Goal: Task Accomplishment & Management: Manage account settings

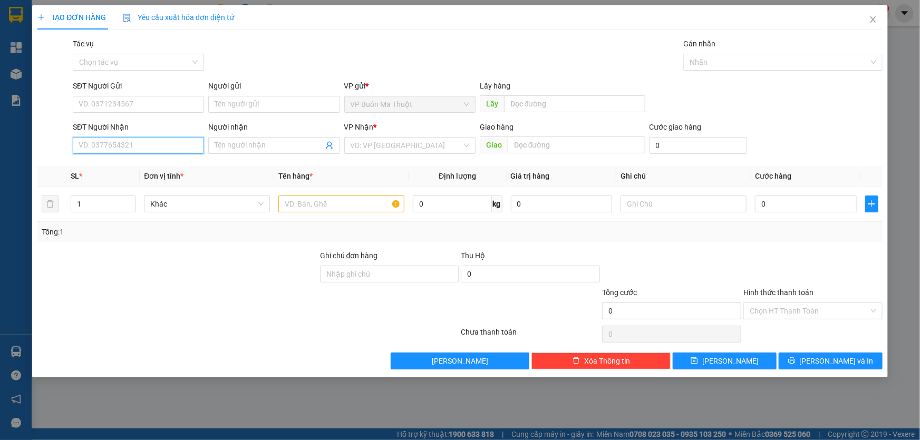
click at [105, 143] on input "SĐT Người Nhận" at bounding box center [138, 145] width 131 height 17
type input "0"
type input "0938710887"
click at [376, 151] on input "search" at bounding box center [406, 146] width 111 height 16
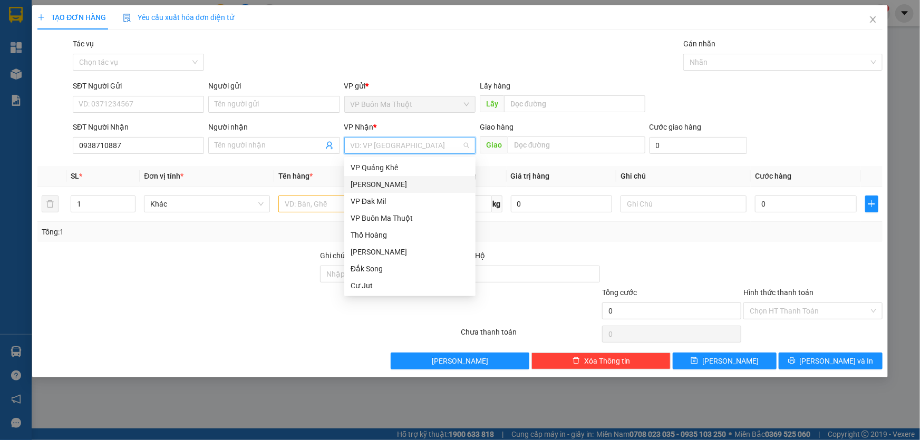
click at [400, 187] on div "[PERSON_NAME]" at bounding box center [410, 185] width 119 height 12
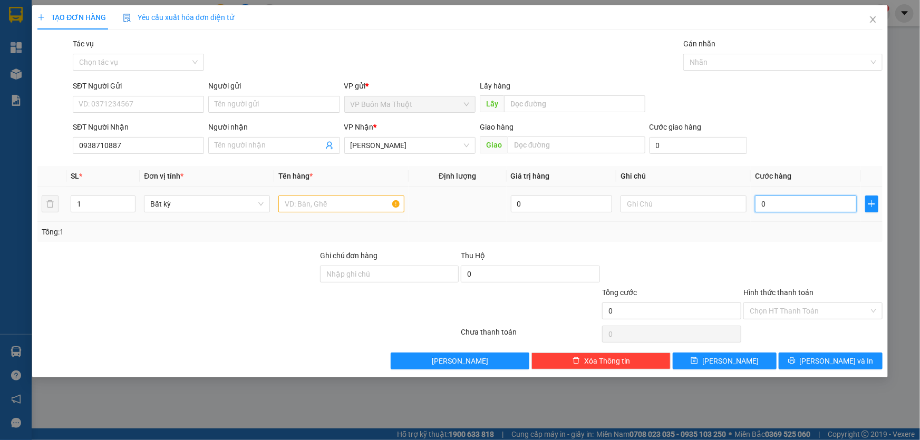
click at [789, 207] on input "0" at bounding box center [806, 204] width 102 height 17
type input "3"
type input "30"
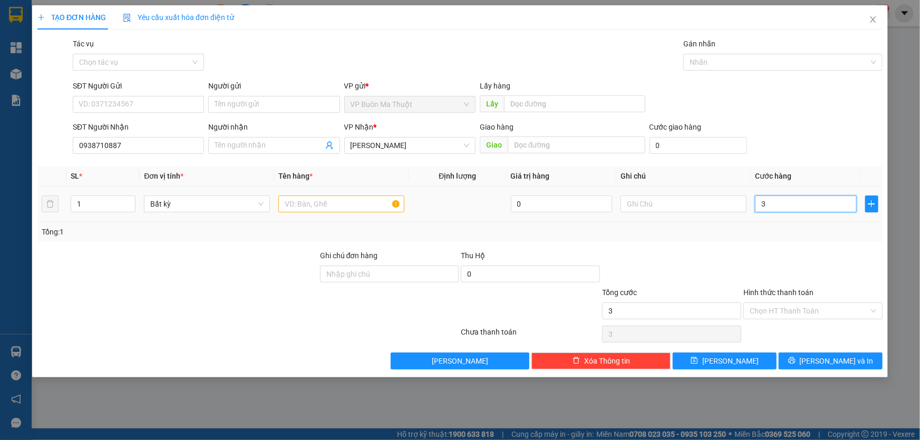
type input "30"
type input "300"
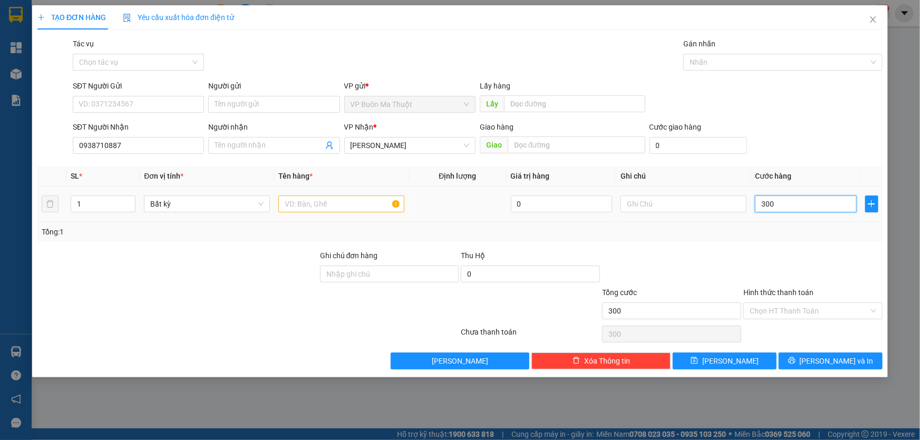
type input "3.000"
type input "30.000"
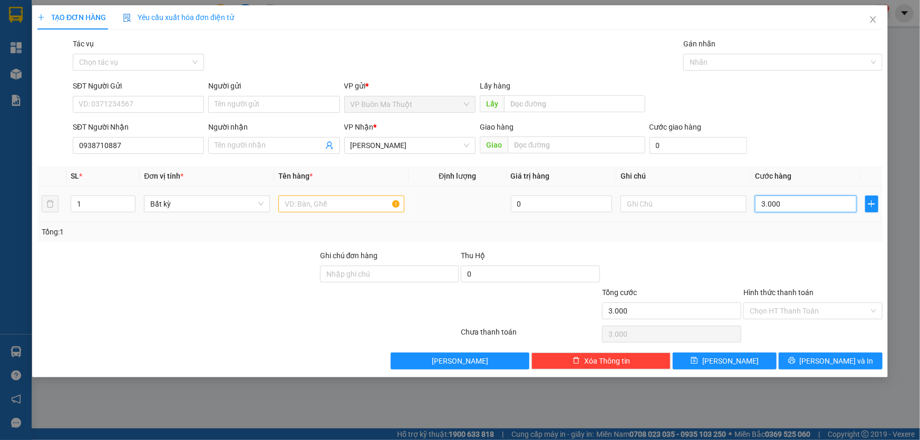
type input "30.000"
click at [348, 201] on input "text" at bounding box center [341, 204] width 126 height 17
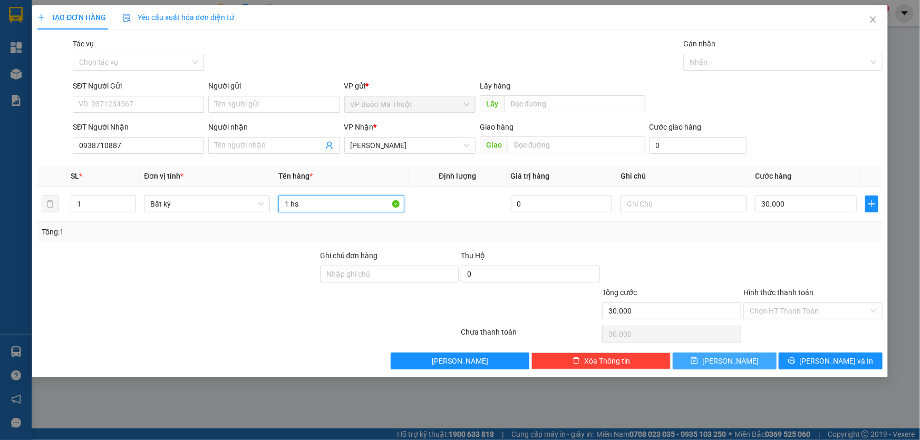
type input "1 hs"
click at [698, 358] on icon "save" at bounding box center [694, 360] width 7 height 7
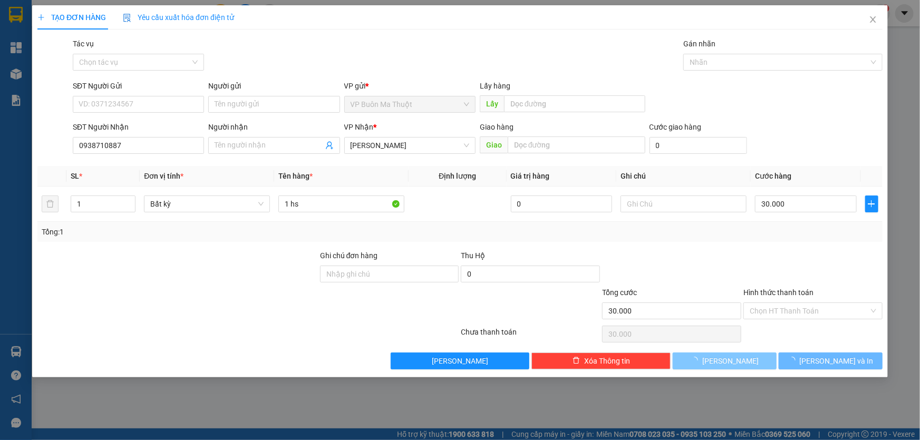
type input "0"
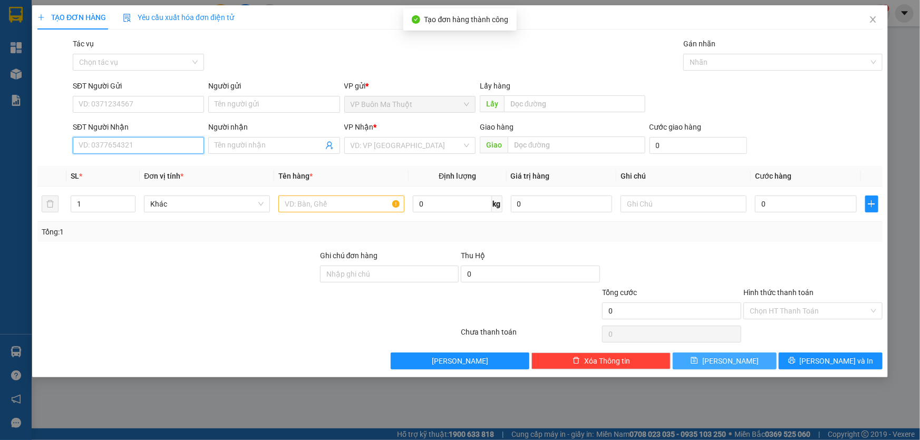
click at [149, 141] on input "SĐT Người Nhận" at bounding box center [138, 145] width 131 height 17
type input "0919355659"
click at [415, 153] on input "search" at bounding box center [406, 146] width 111 height 16
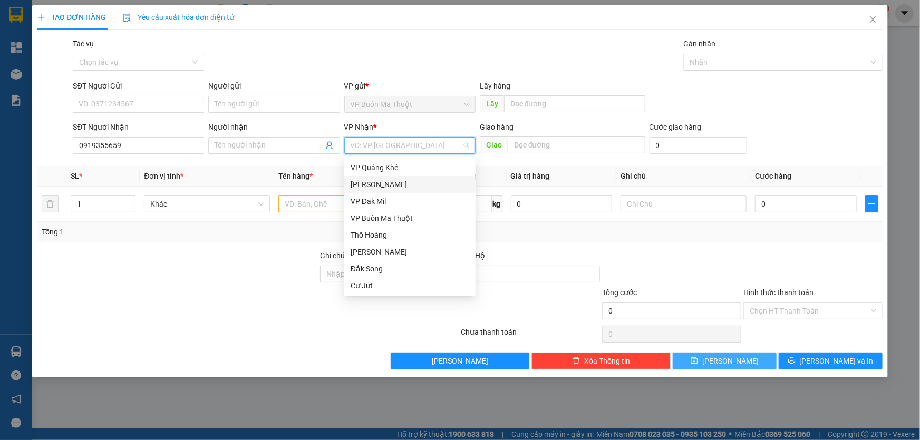
click at [381, 182] on div "[PERSON_NAME]" at bounding box center [410, 185] width 119 height 12
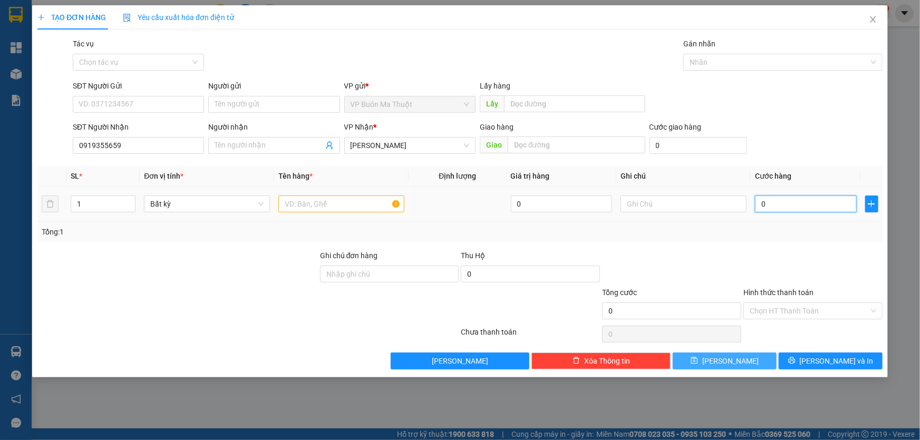
click at [821, 201] on input "0" at bounding box center [806, 204] width 102 height 17
type input "3"
type input "30"
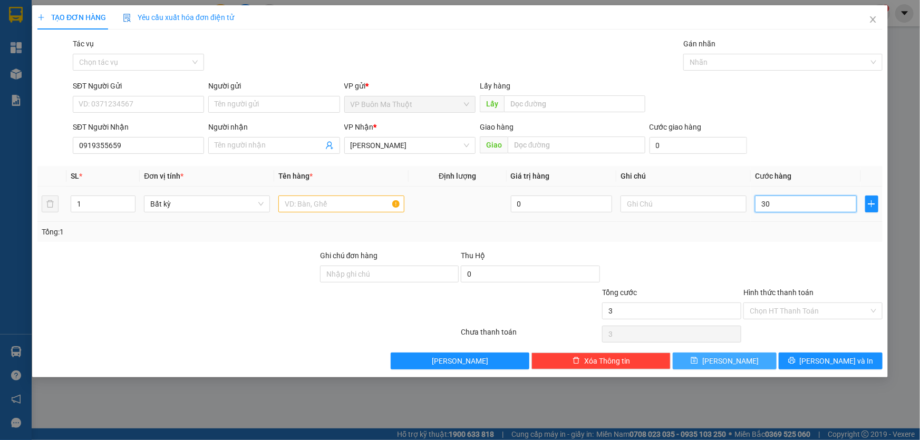
type input "30"
type input "300"
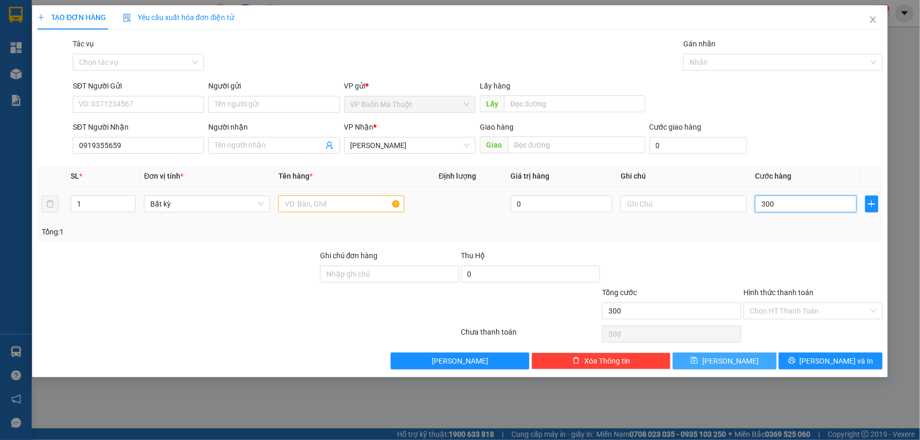
type input "3.000"
type input "30.000"
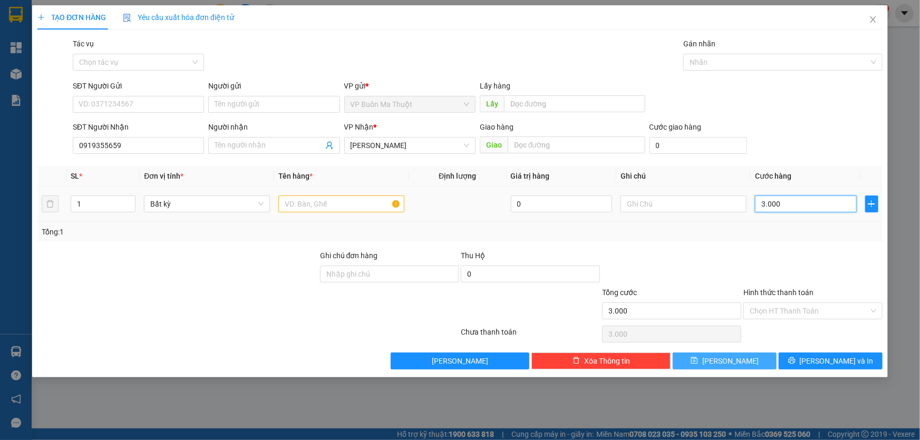
type input "30.000"
click at [327, 206] on input "text" at bounding box center [341, 204] width 126 height 17
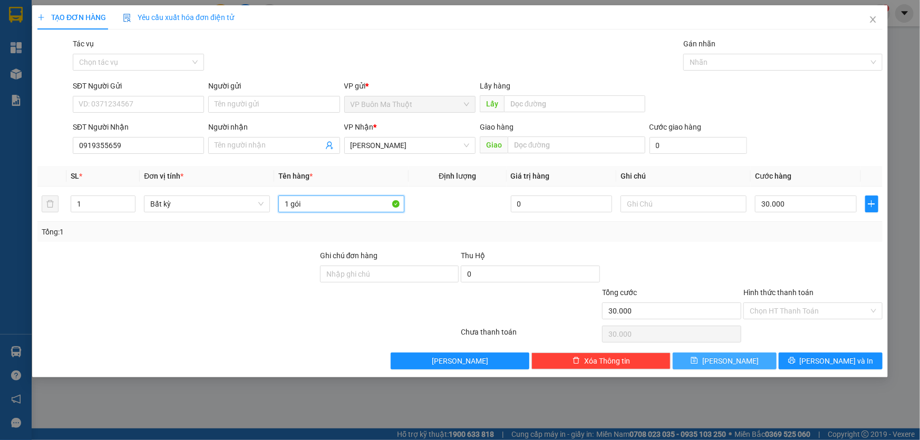
type input "1 gói"
click at [731, 359] on span "[PERSON_NAME]" at bounding box center [730, 361] width 56 height 12
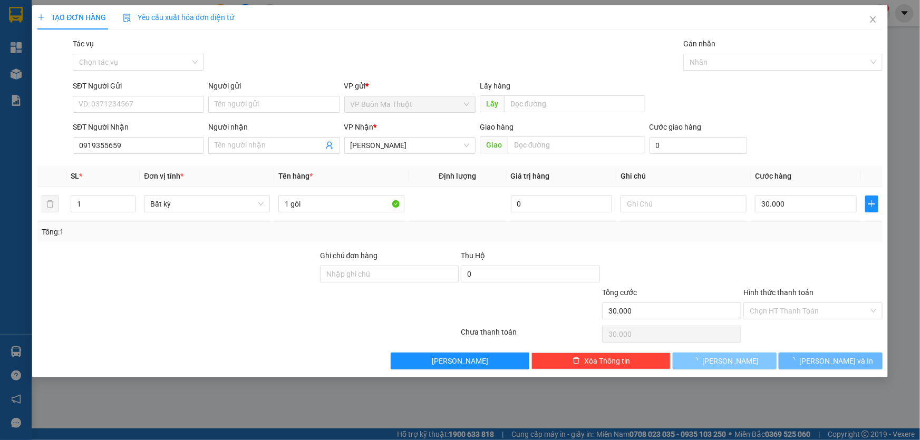
type input "0"
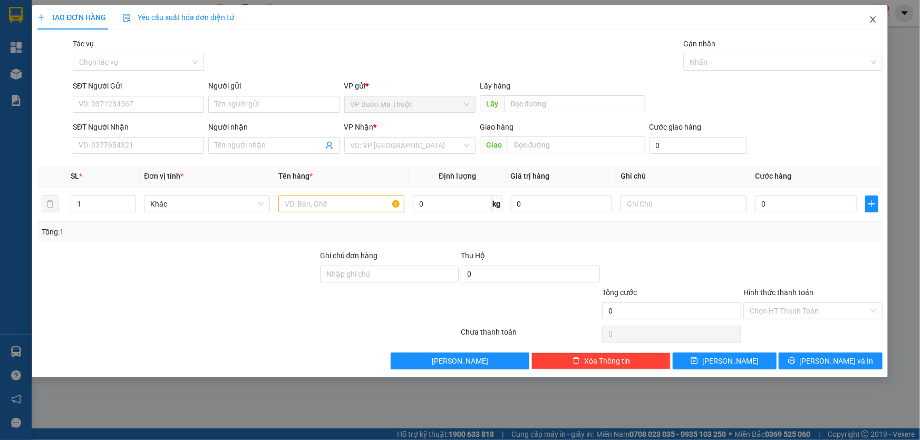
click at [879, 23] on span "Close" at bounding box center [873, 20] width 30 height 30
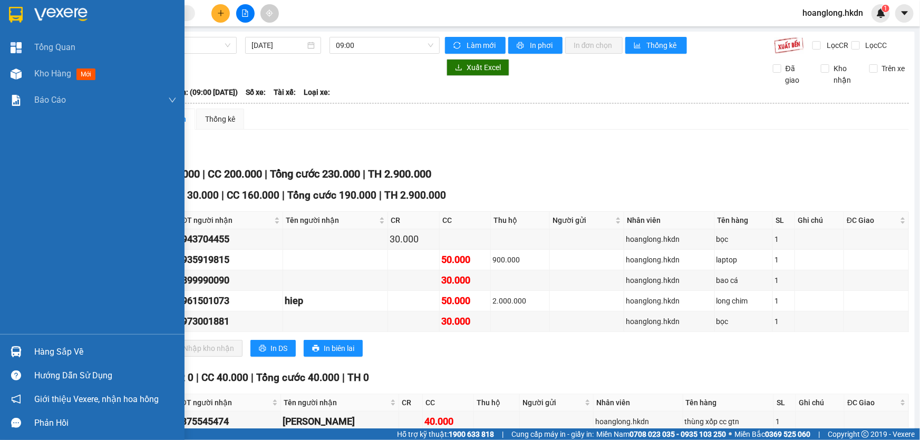
click at [12, 11] on img at bounding box center [16, 15] width 14 height 16
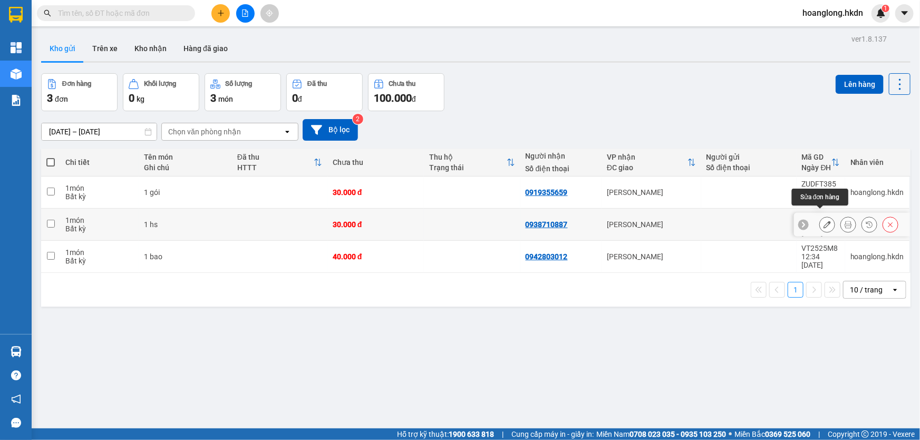
click at [824, 221] on icon at bounding box center [827, 224] width 7 height 7
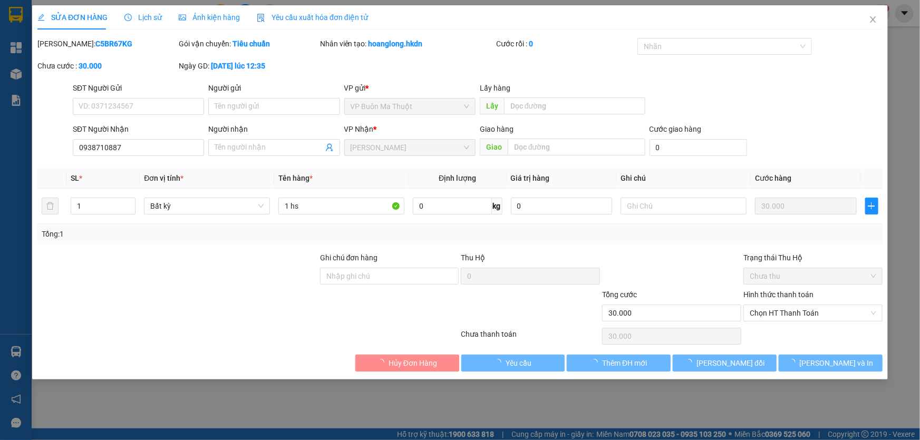
type input "0938710887"
type input "30.000"
click at [808, 312] on span "Chọn HT Thanh Toán" at bounding box center [813, 313] width 127 height 16
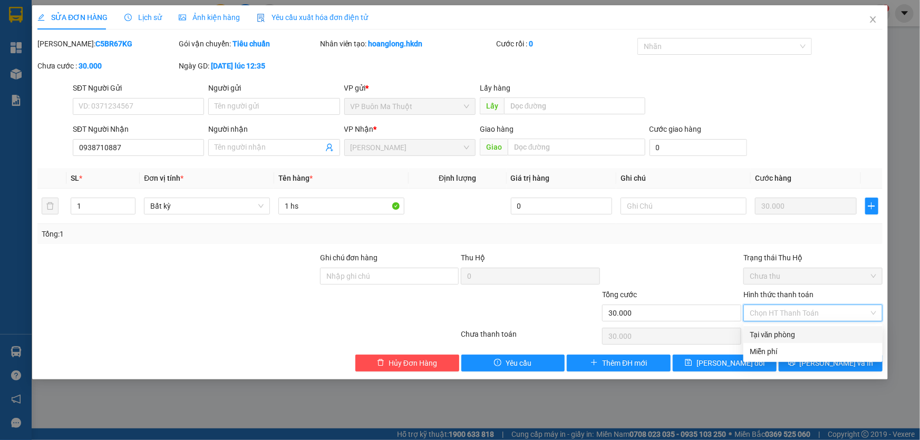
click at [776, 335] on div "Tại văn phòng" at bounding box center [813, 335] width 127 height 12
type input "0"
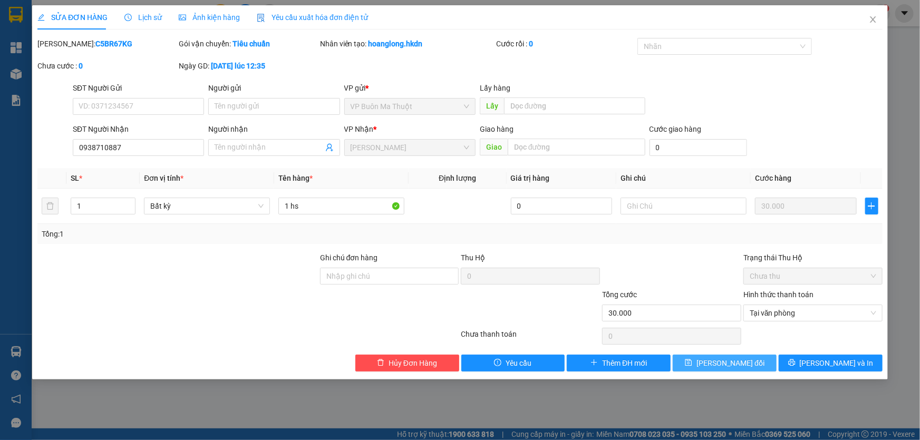
click at [747, 359] on span "[PERSON_NAME] đổi" at bounding box center [730, 363] width 68 height 12
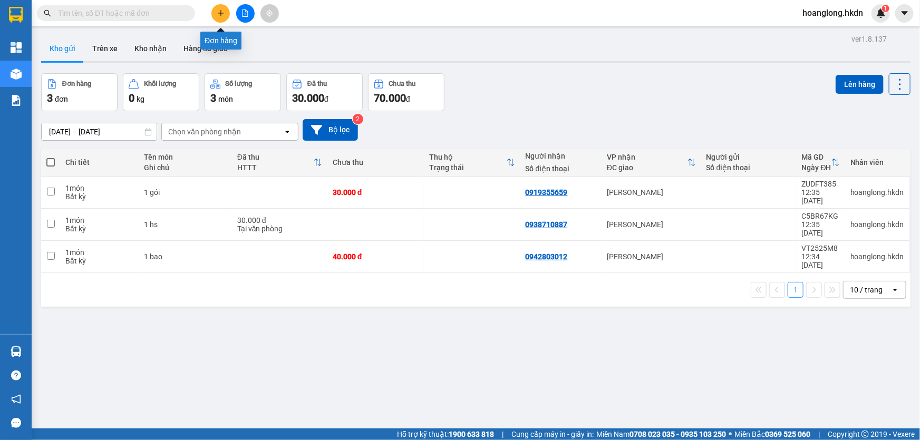
click at [223, 21] on button at bounding box center [220, 13] width 18 height 18
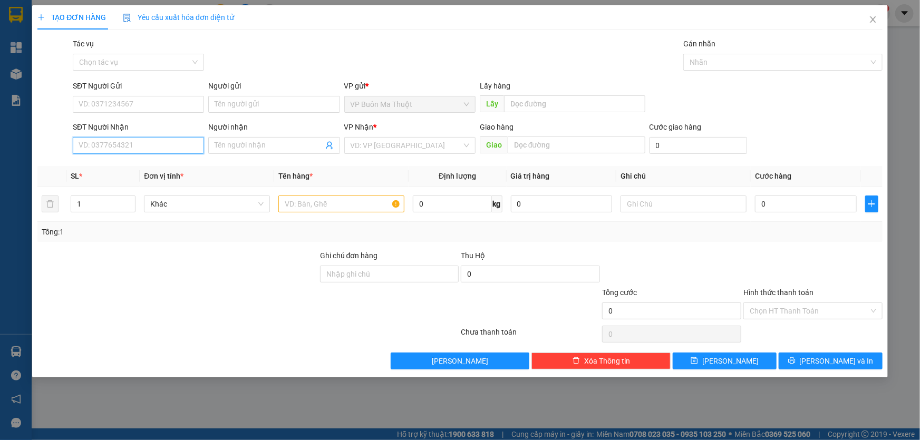
click at [128, 151] on input "SĐT Người Nhận" at bounding box center [138, 145] width 131 height 17
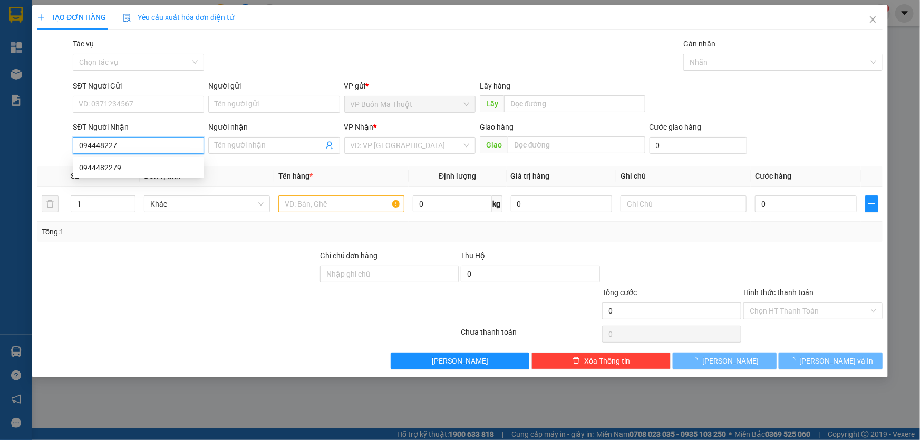
type input "0944482279"
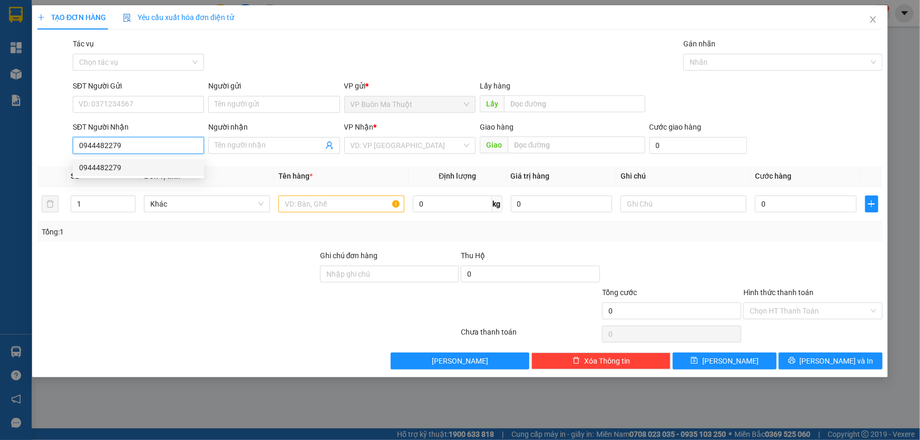
click at [183, 174] on div "0944482279" at bounding box center [138, 167] width 131 height 17
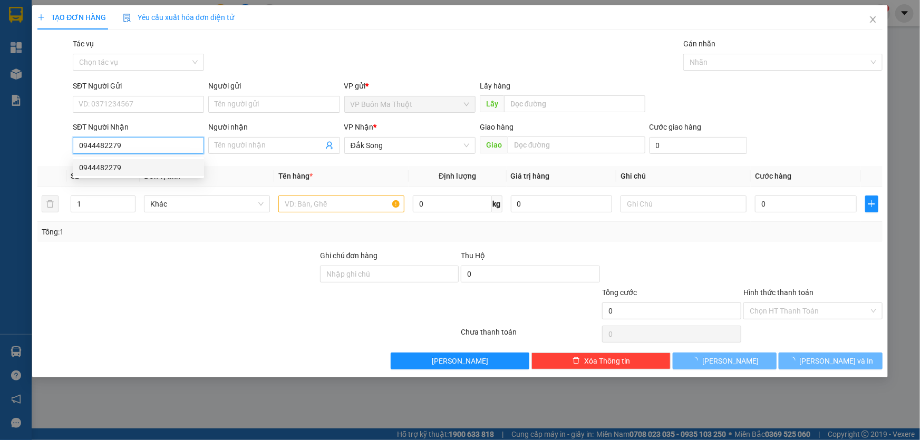
type input "40.000"
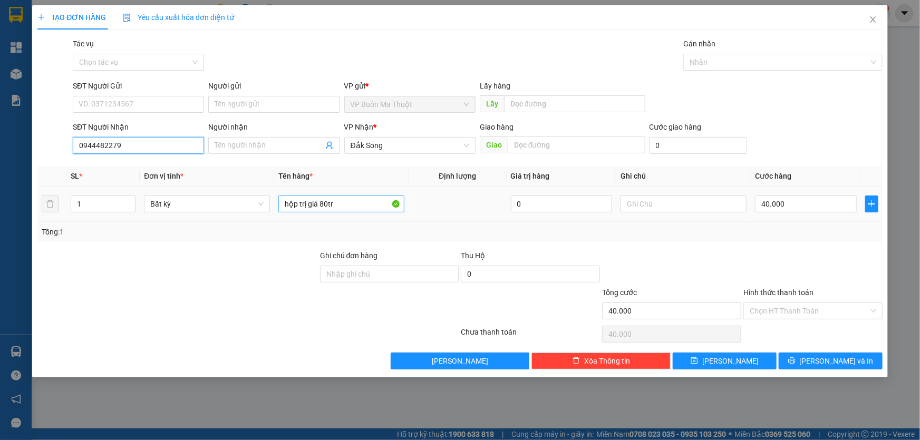
type input "0944482279"
click at [357, 201] on input "hộp trị giá 80tr" at bounding box center [341, 204] width 126 height 17
type input "hộp trị giá"
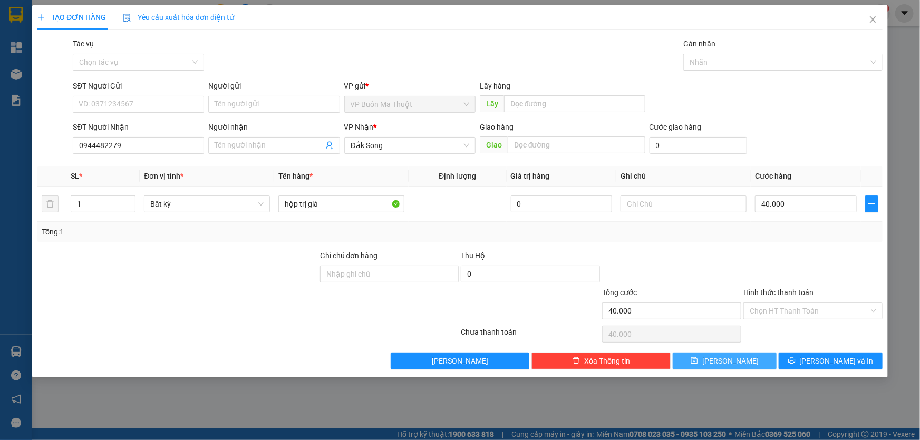
click at [737, 365] on button "[PERSON_NAME]" at bounding box center [725, 361] width 104 height 17
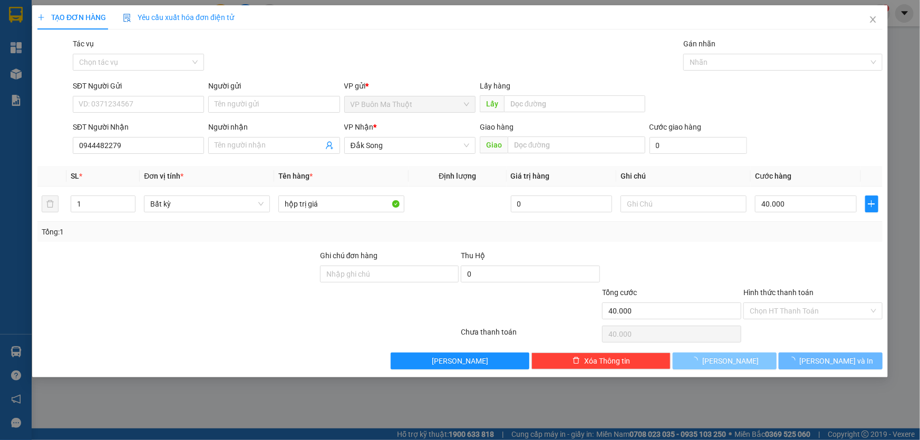
type input "0"
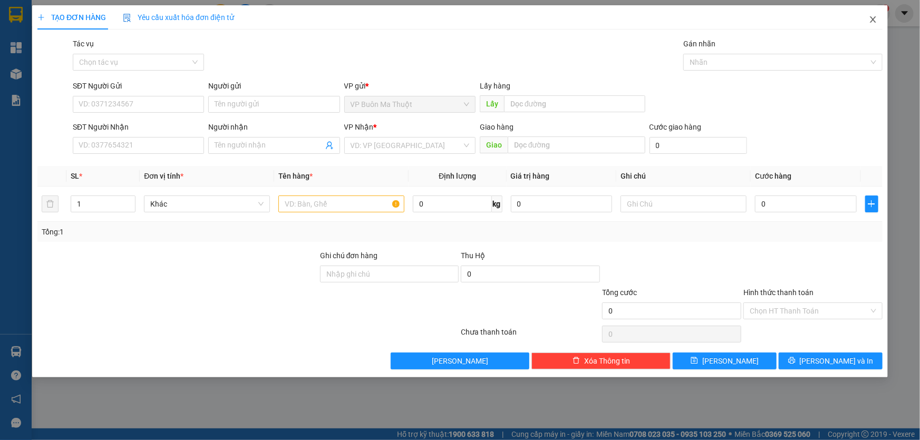
click at [873, 18] on icon "close" at bounding box center [873, 19] width 8 height 8
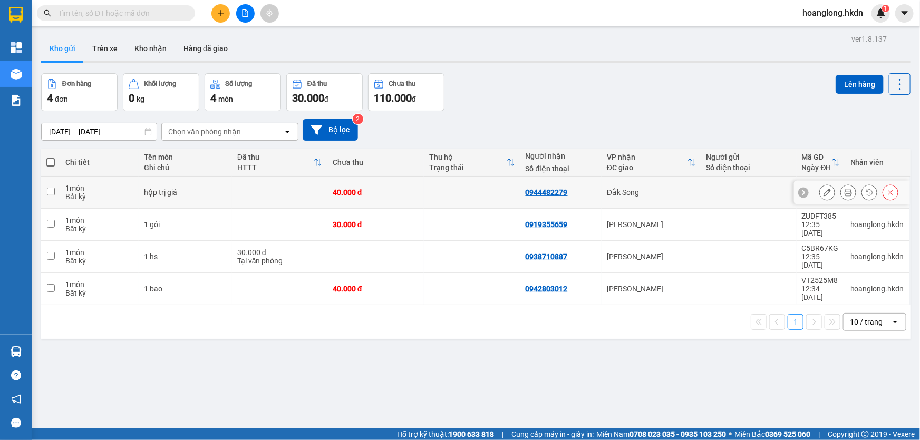
click at [457, 195] on td at bounding box center [472, 193] width 96 height 32
checkbox input "true"
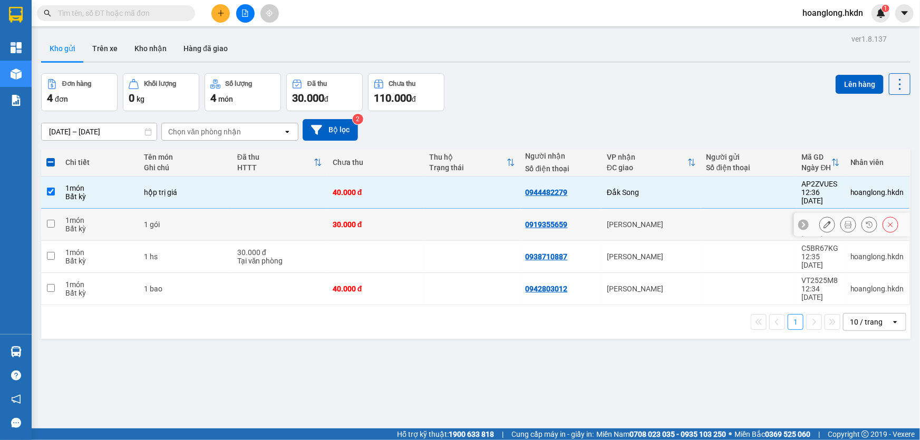
click at [454, 210] on td at bounding box center [472, 225] width 96 height 32
checkbox input "true"
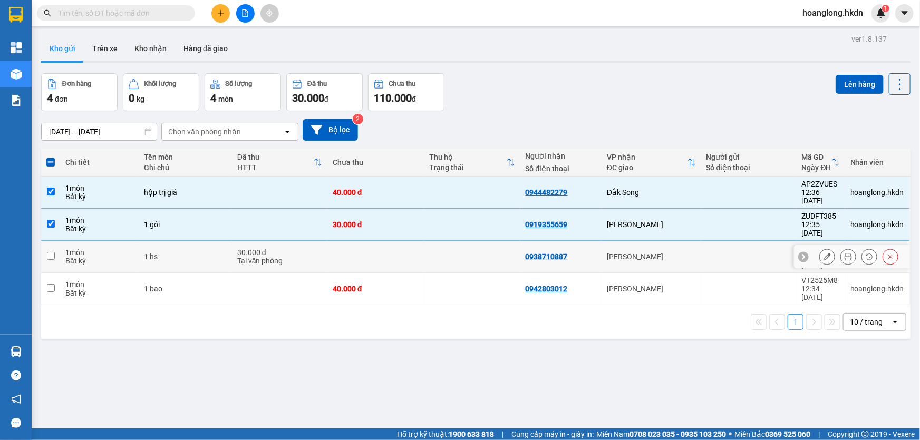
click at [431, 246] on td at bounding box center [472, 257] width 96 height 32
checkbox input "true"
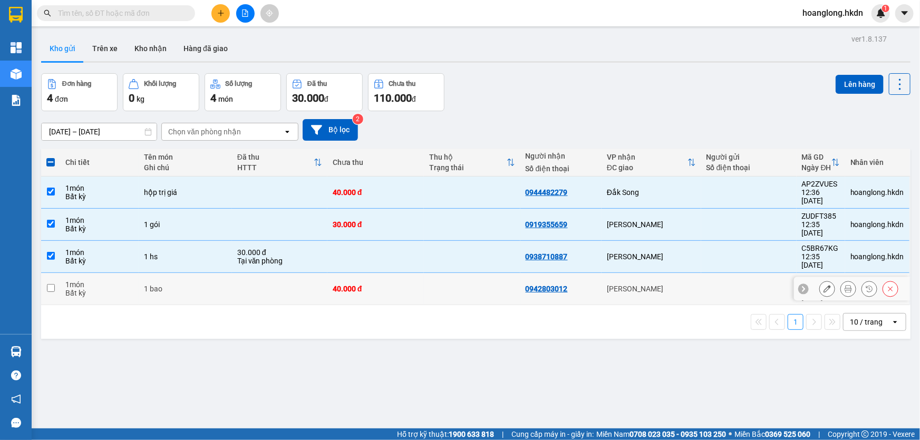
click at [437, 273] on td at bounding box center [472, 289] width 96 height 32
checkbox input "true"
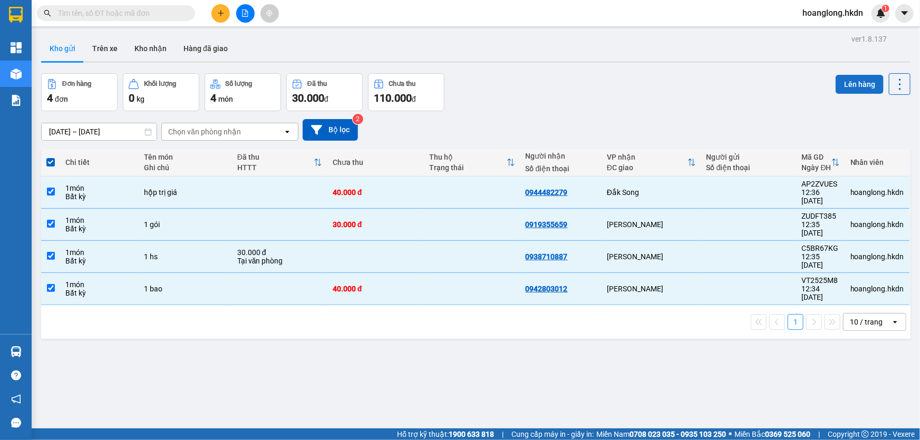
click at [849, 83] on button "Lên hàng" at bounding box center [860, 84] width 48 height 19
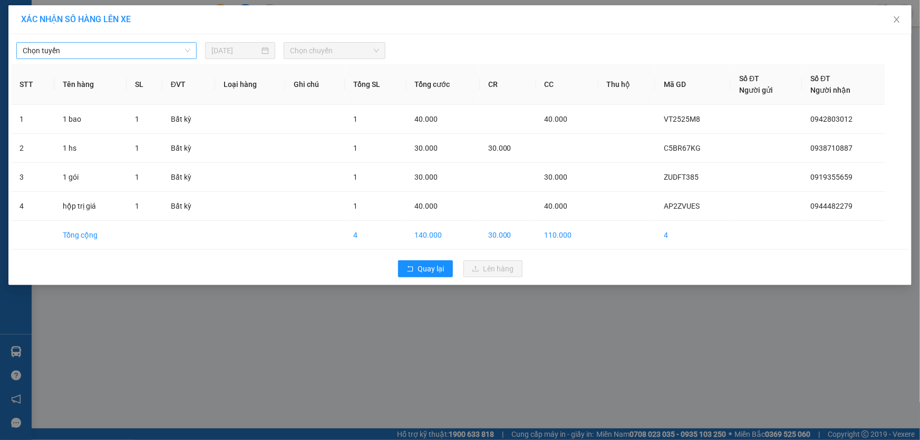
click at [141, 53] on span "Chọn tuyến" at bounding box center [107, 51] width 168 height 16
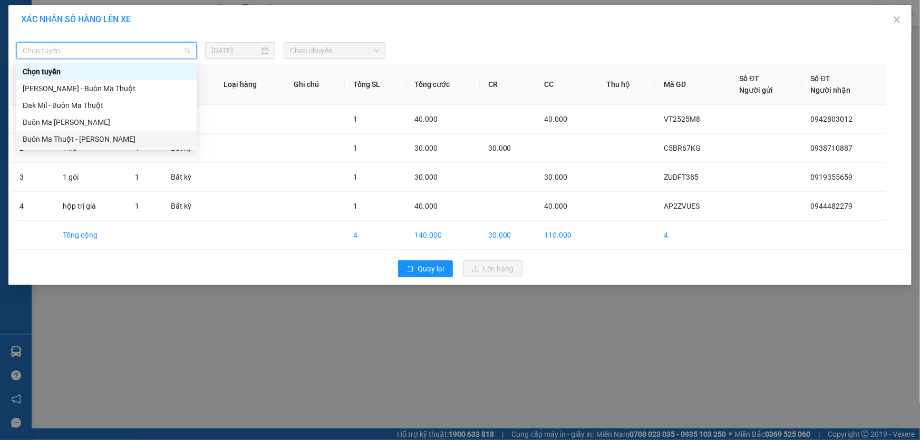
click at [101, 137] on div "Buôn Ma Thuột - [PERSON_NAME]" at bounding box center [107, 139] width 168 height 12
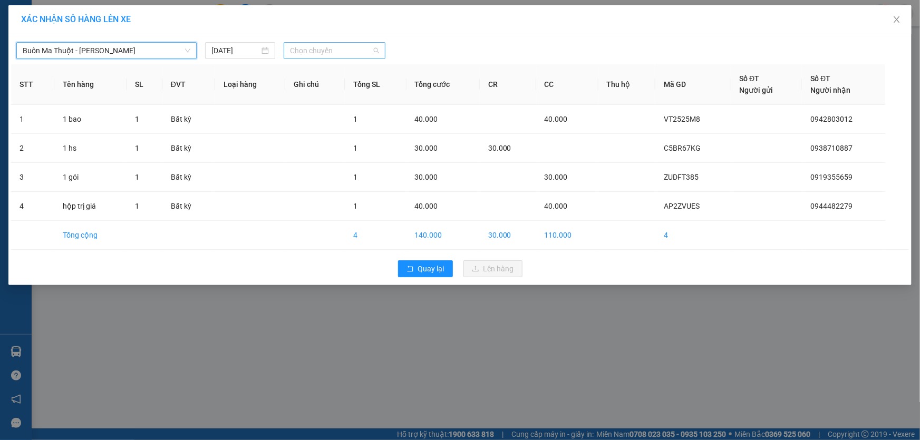
click at [365, 44] on span "Chọn chuyến" at bounding box center [334, 51] width 89 height 16
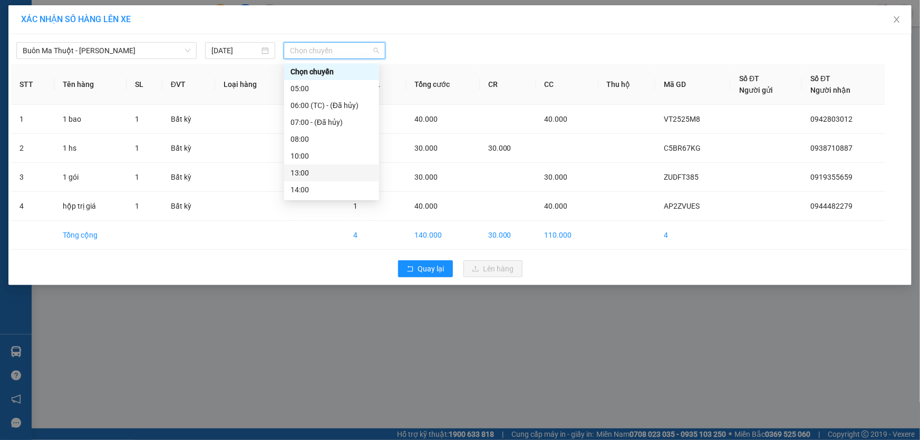
click at [311, 170] on div "13:00" at bounding box center [331, 173] width 82 height 12
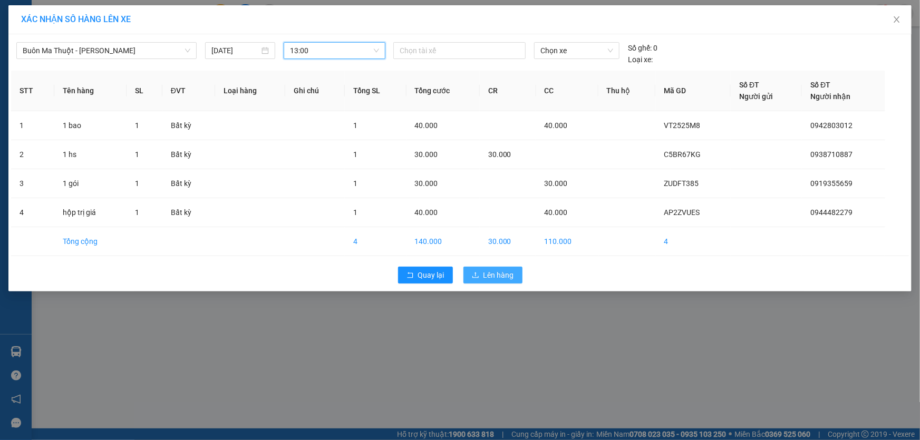
click at [514, 277] on button "Lên hàng" at bounding box center [492, 275] width 59 height 17
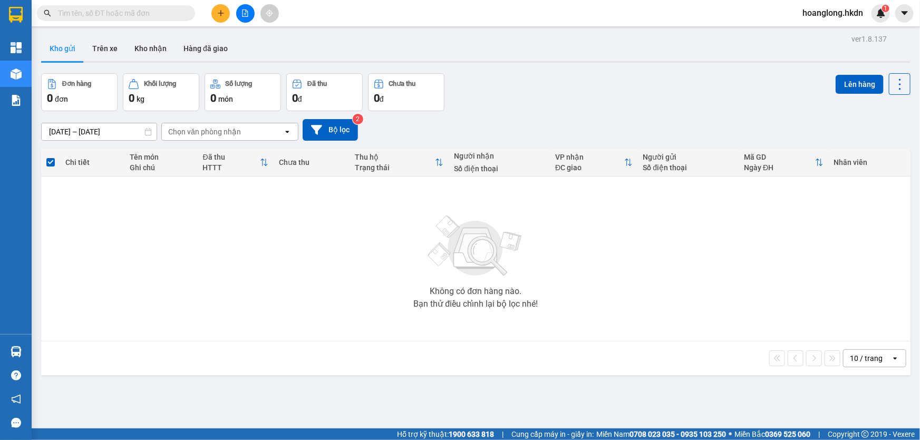
click at [225, 18] on button at bounding box center [220, 13] width 18 height 18
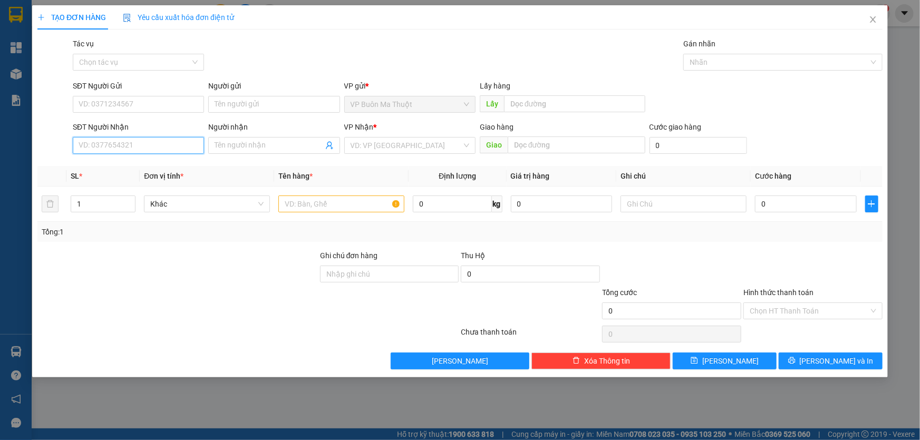
click at [158, 140] on input "SĐT Người Nhận" at bounding box center [138, 145] width 131 height 17
type input "0846483575"
click at [151, 163] on div "0846483575" at bounding box center [138, 168] width 119 height 12
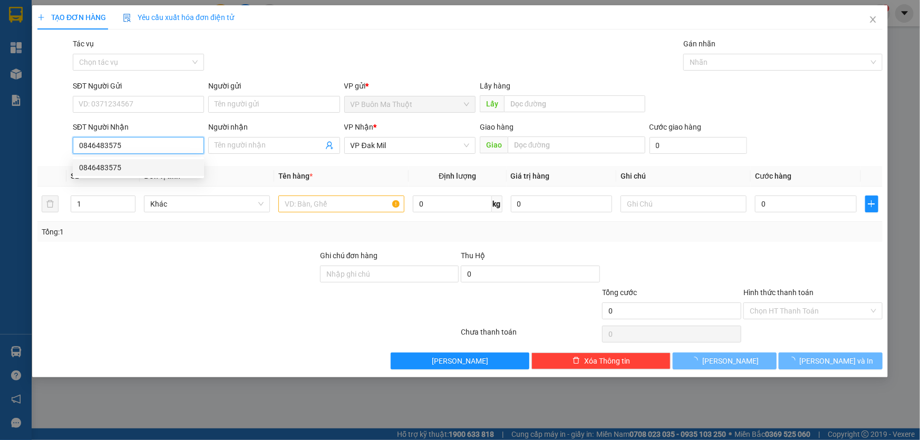
type input "30.000"
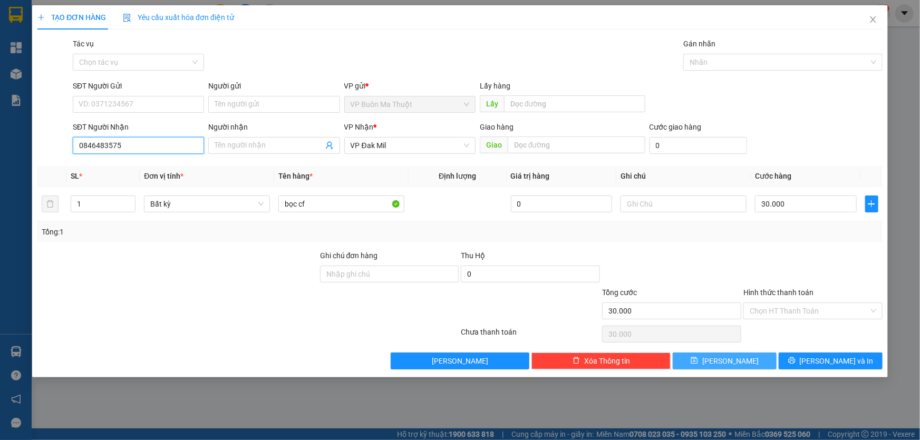
type input "0846483575"
click at [733, 361] on span "[PERSON_NAME]" at bounding box center [730, 361] width 56 height 12
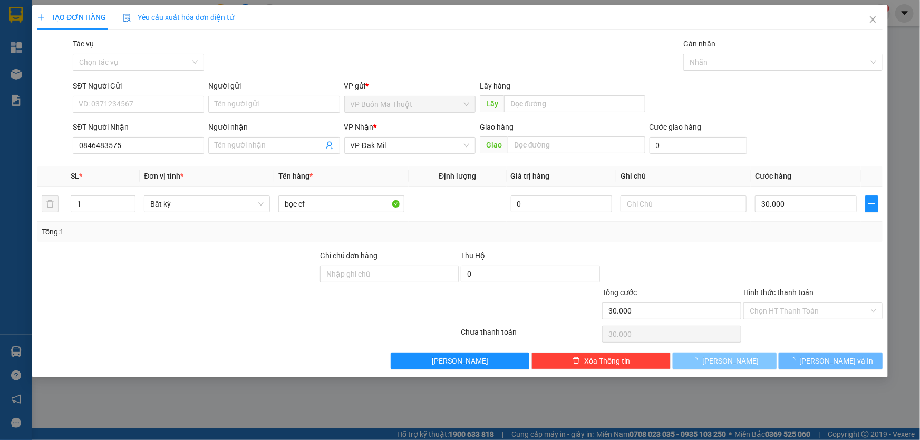
type input "0"
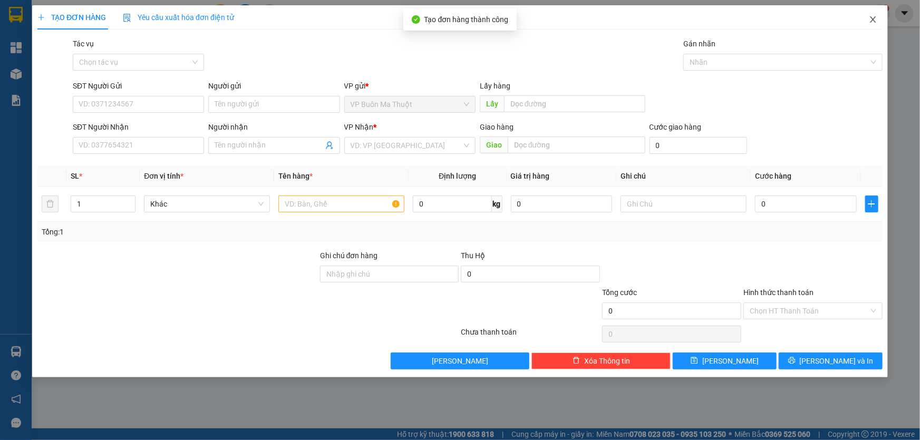
click at [875, 19] on icon "close" at bounding box center [873, 19] width 6 height 6
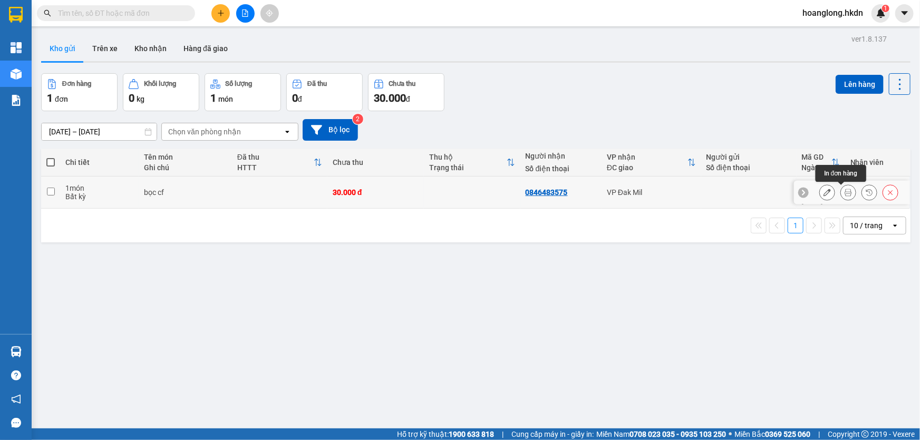
click at [824, 195] on icon at bounding box center [827, 192] width 7 height 7
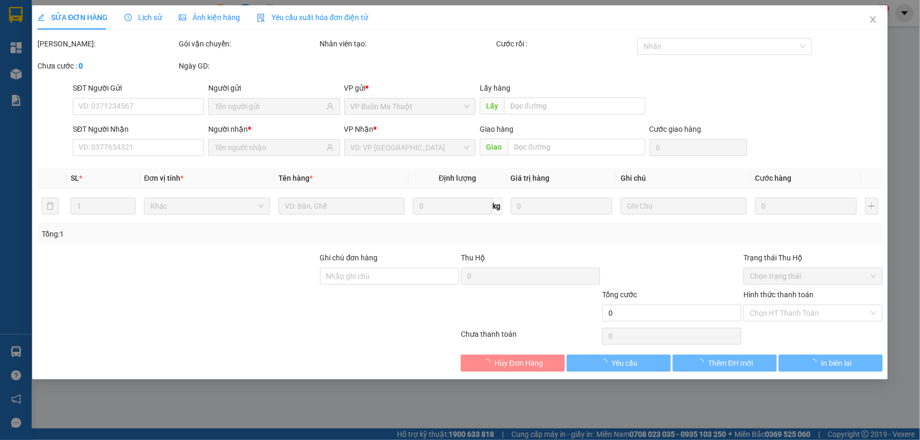
type input "0846483575"
type input "30.000"
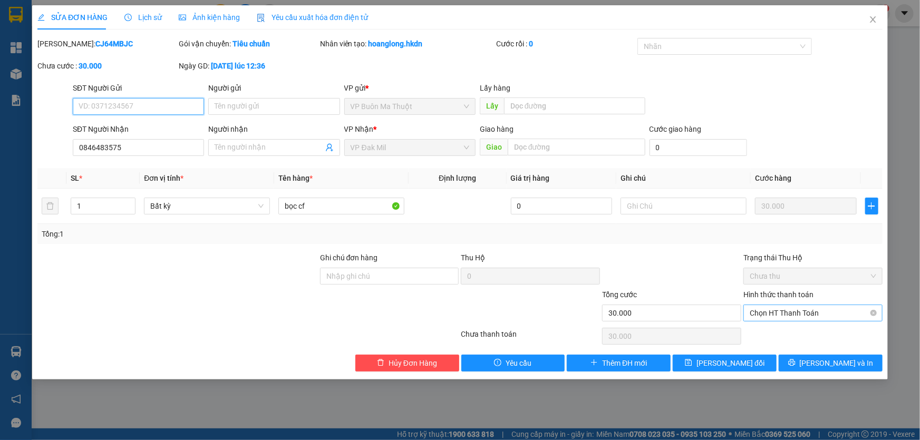
click at [798, 315] on span "Chọn HT Thanh Toán" at bounding box center [813, 313] width 127 height 16
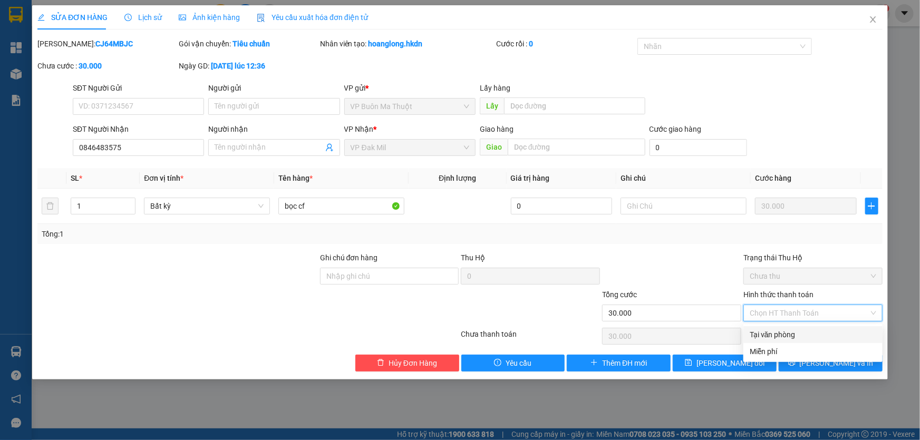
click at [782, 336] on div "Tại văn phòng" at bounding box center [813, 335] width 127 height 12
type input "0"
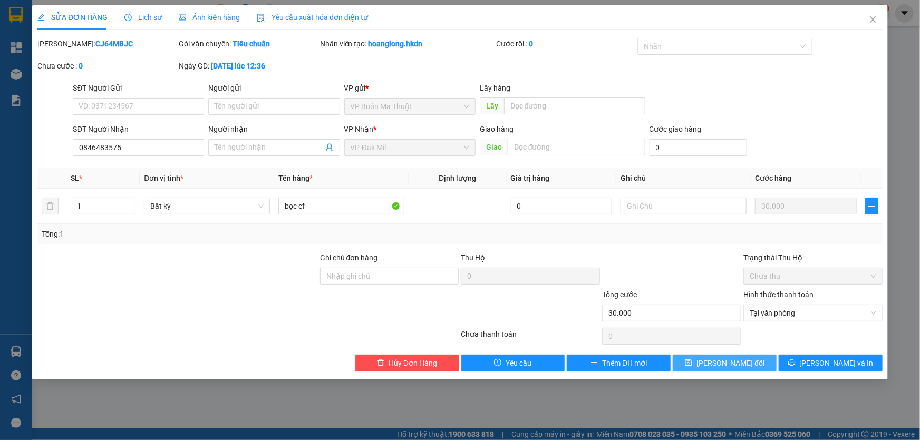
click at [745, 360] on span "[PERSON_NAME] đổi" at bounding box center [730, 363] width 68 height 12
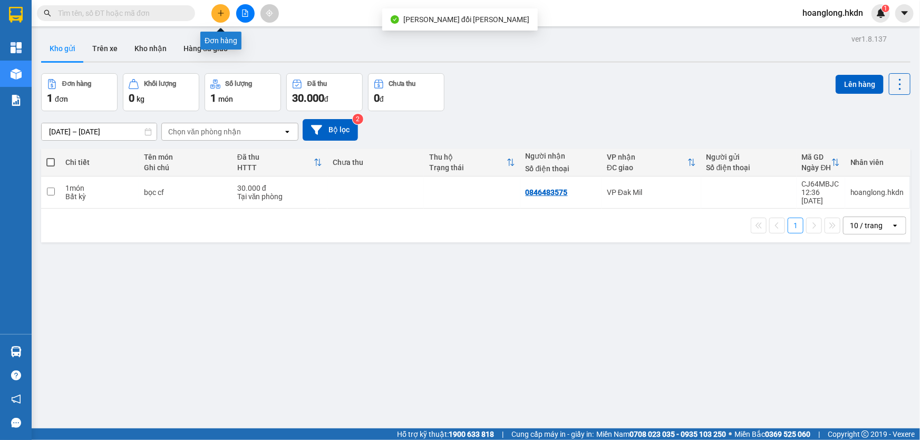
click at [221, 18] on button at bounding box center [220, 13] width 18 height 18
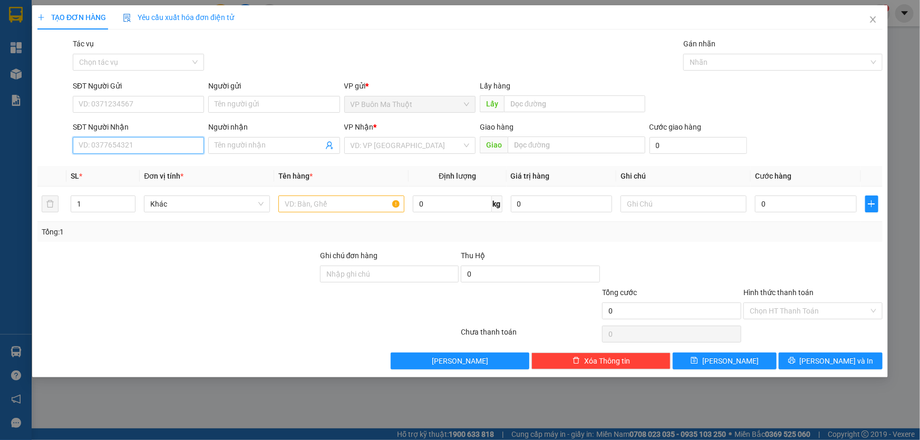
click at [158, 142] on input "SĐT Người Nhận" at bounding box center [138, 145] width 131 height 17
type input "0975838326"
click at [171, 171] on div "0975838326" at bounding box center [138, 168] width 119 height 12
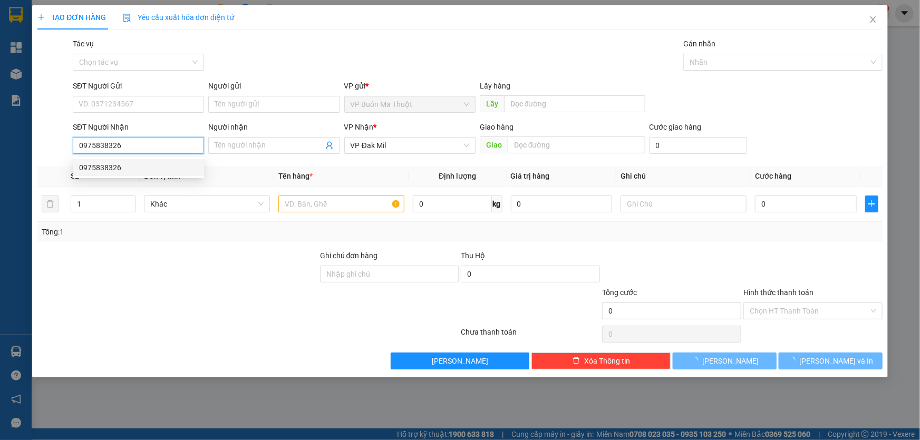
type input "30.000"
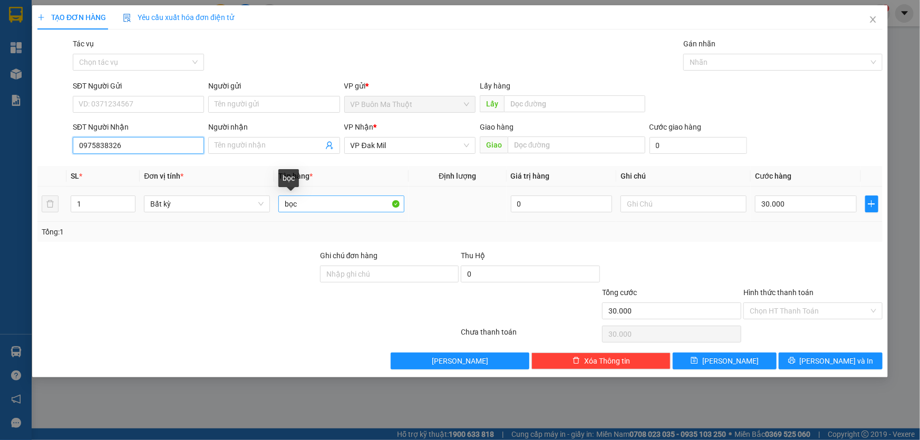
type input "0975838326"
click at [359, 204] on input "bọc" at bounding box center [341, 204] width 126 height 17
type input "bọc cf"
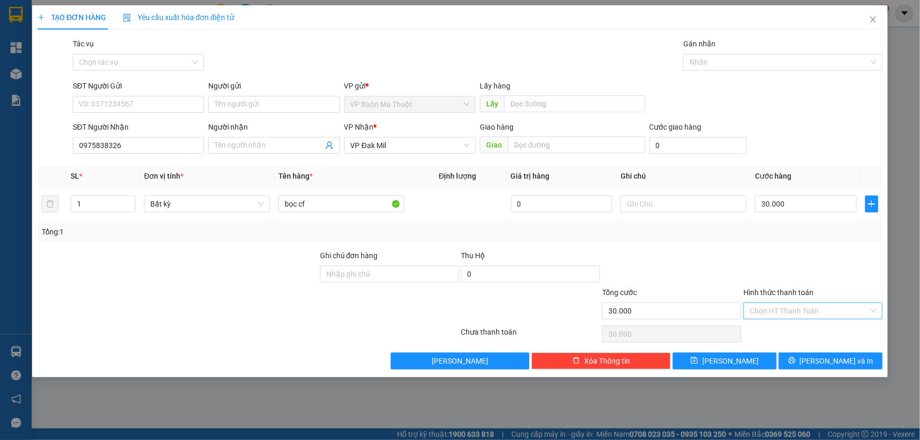
drag, startPoint x: 799, startPoint y: 313, endPoint x: 790, endPoint y: 318, distance: 10.4
click at [799, 313] on input "Hình thức thanh toán" at bounding box center [809, 311] width 119 height 16
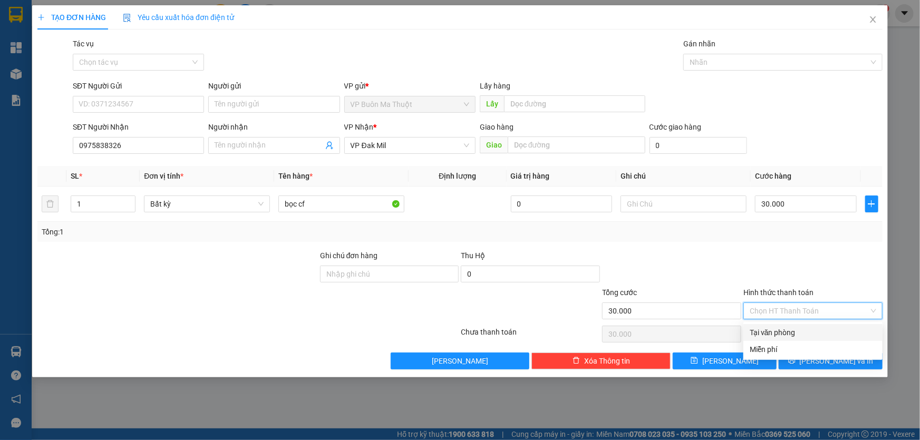
click at [767, 338] on div "Tại văn phòng" at bounding box center [812, 332] width 139 height 17
type input "0"
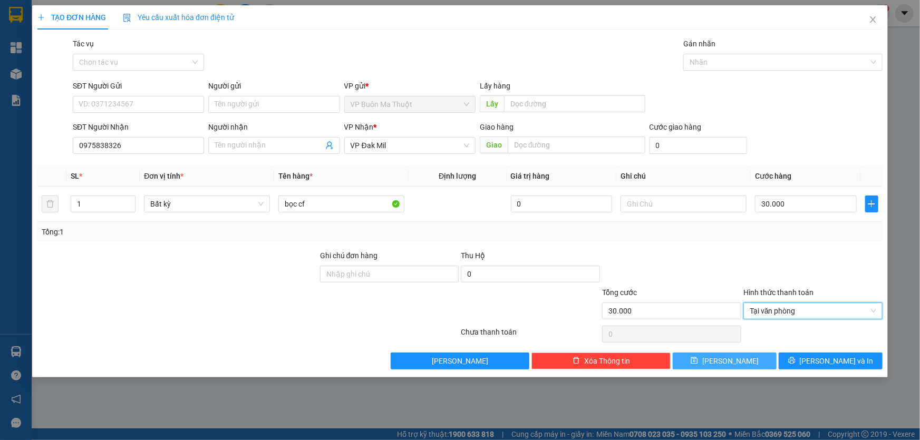
click at [755, 360] on button "[PERSON_NAME]" at bounding box center [725, 361] width 104 height 17
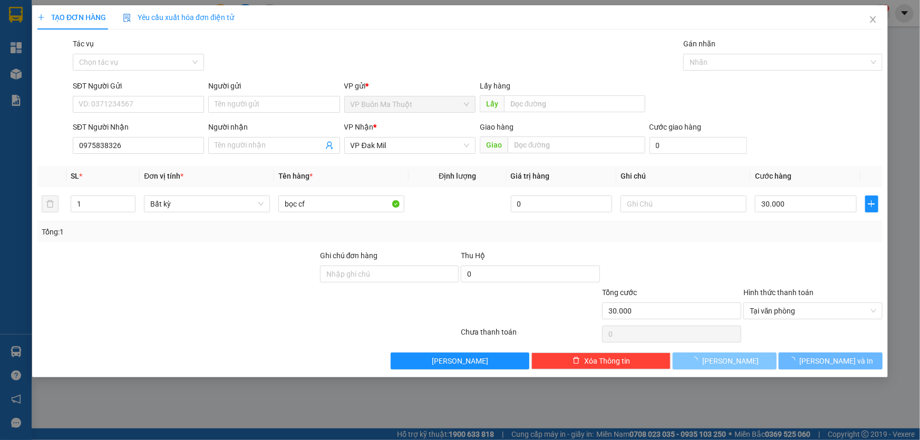
type input "0"
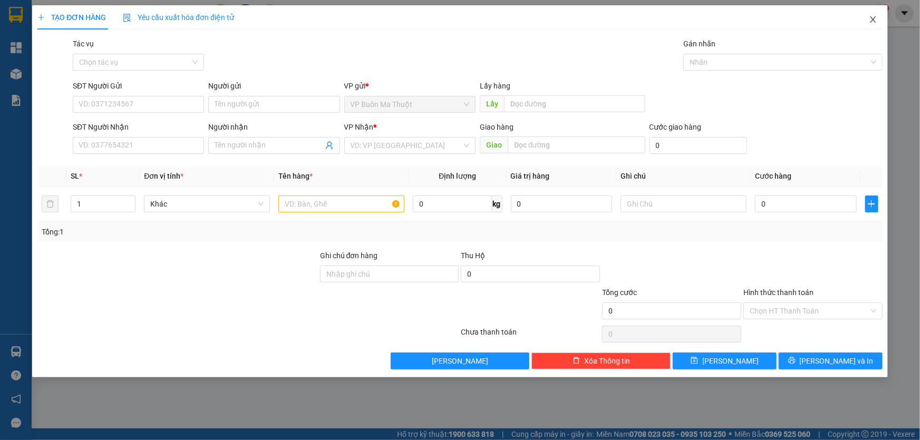
click at [877, 22] on span "Close" at bounding box center [873, 20] width 30 height 30
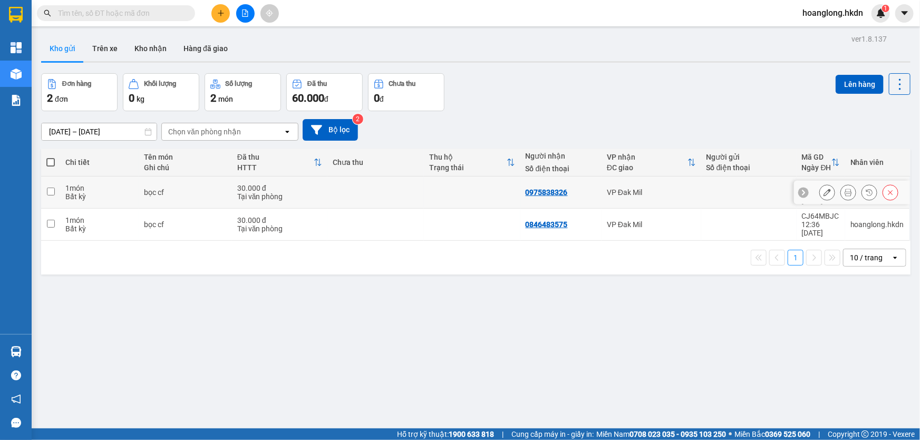
click at [821, 189] on button at bounding box center [827, 192] width 15 height 18
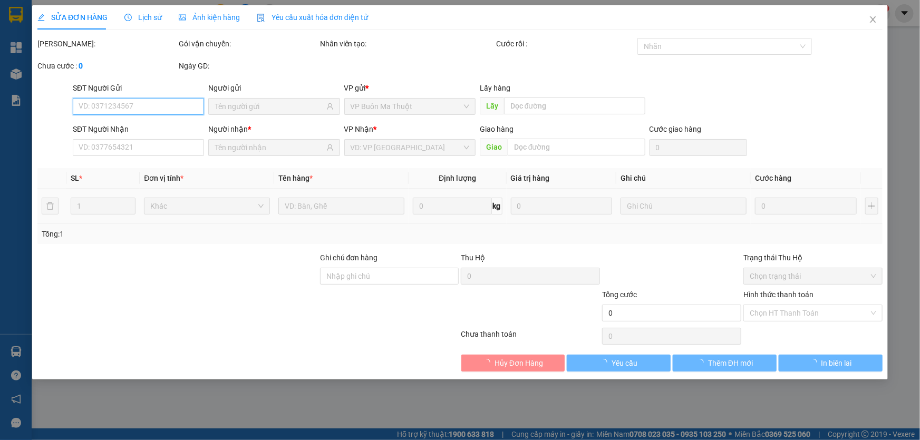
type input "0975838326"
type input "30.000"
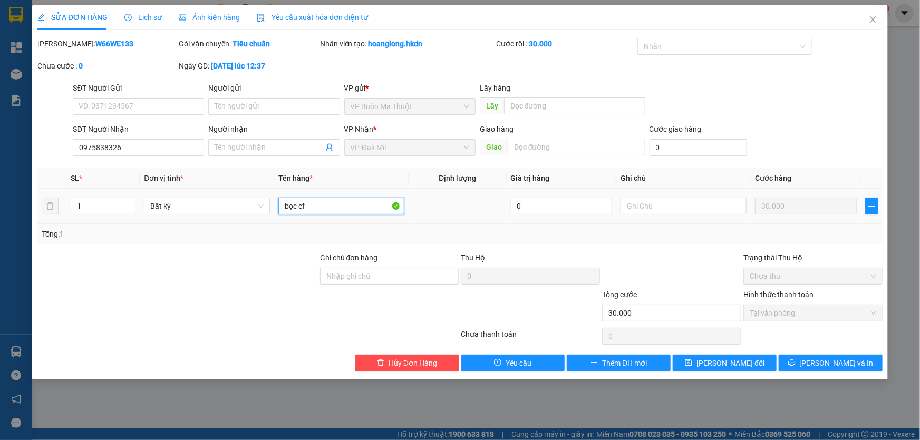
click at [338, 207] on input "bọc cf" at bounding box center [341, 206] width 126 height 17
type input "bọc cf cr gtn"
click at [706, 304] on div "Tổng cước" at bounding box center [671, 297] width 139 height 16
click at [702, 311] on input "30.000" at bounding box center [671, 313] width 139 height 17
click at [700, 314] on input "30.000" at bounding box center [671, 313] width 139 height 17
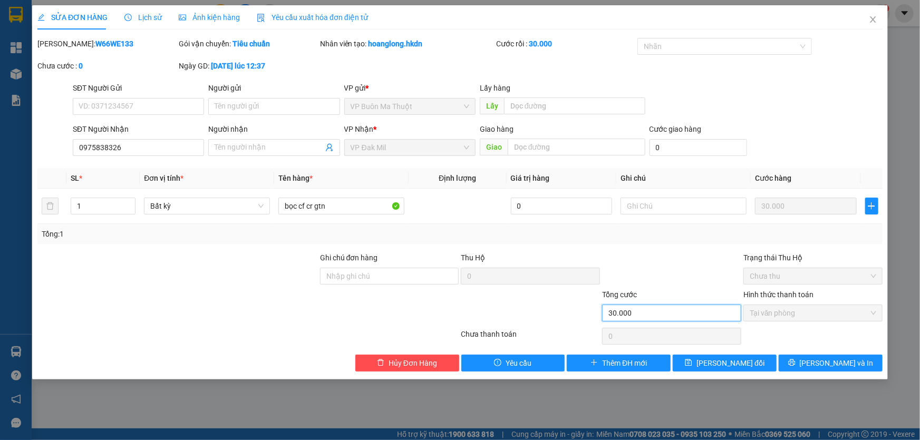
click at [700, 314] on input "30.000" at bounding box center [671, 313] width 139 height 17
click at [417, 357] on button "Hủy Đơn Hàng" at bounding box center [407, 363] width 104 height 17
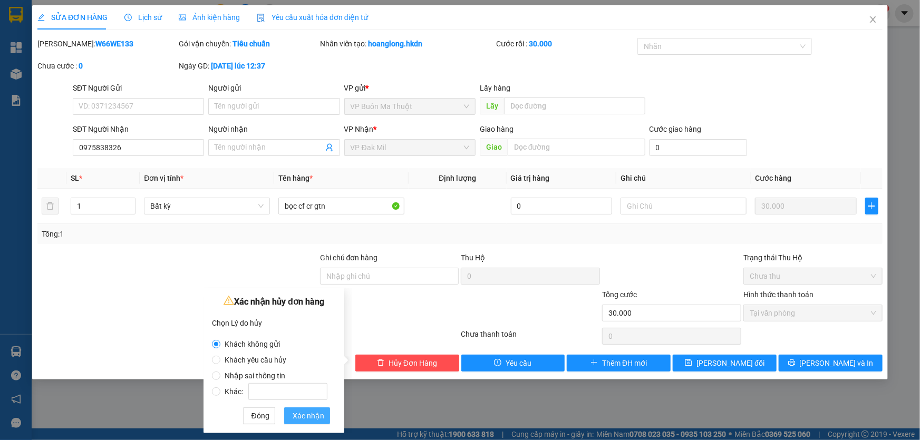
click at [304, 417] on span "Xác nhận" at bounding box center [309, 416] width 32 height 12
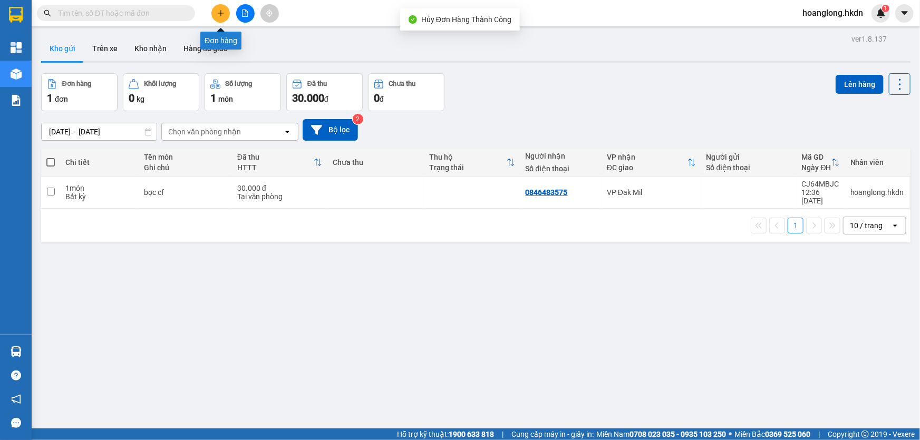
click at [216, 11] on button at bounding box center [220, 13] width 18 height 18
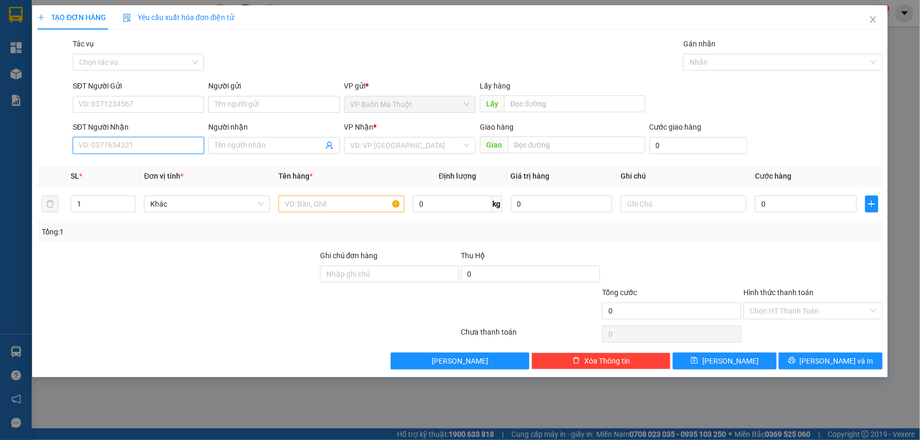
click at [156, 153] on input "SĐT Người Nhận" at bounding box center [138, 145] width 131 height 17
type input "0975838326"
click at [157, 163] on div "0975838326" at bounding box center [138, 168] width 119 height 12
type input "30.000"
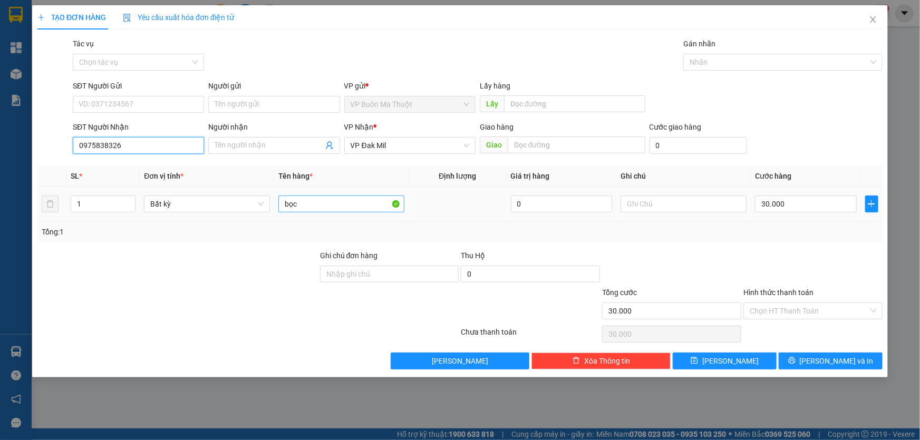
type input "0975838326"
click at [335, 199] on input "bọc" at bounding box center [341, 204] width 126 height 17
type input "bọc cf cr gtn"
click at [826, 212] on input "30.000" at bounding box center [806, 204] width 102 height 17
type input "0"
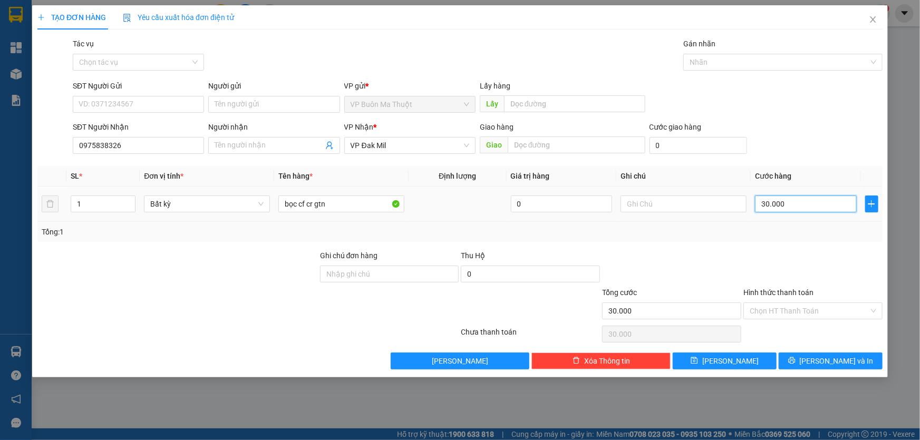
type input "0"
type input "6"
type input "06"
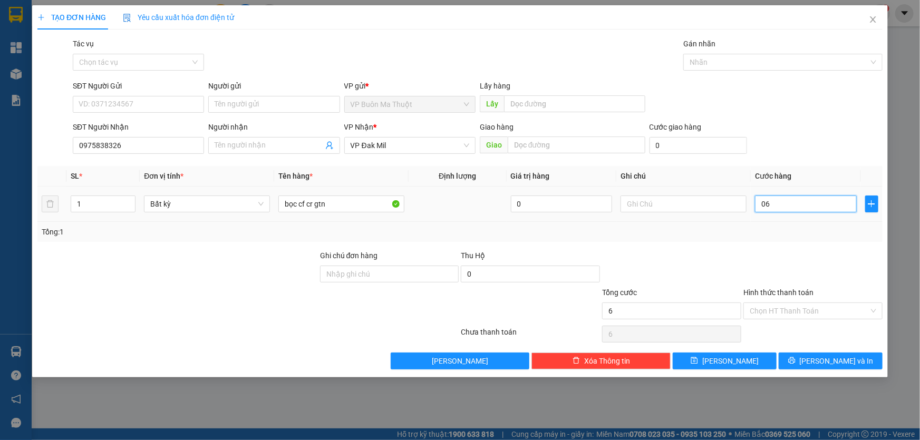
type input "60"
type input "060"
type input "600"
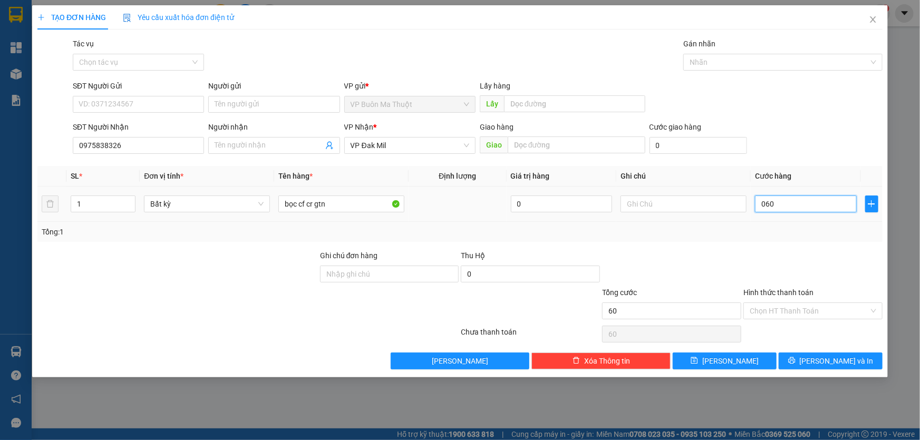
type input "0.600"
type input "6.000"
type input "06.000"
type input "60.000"
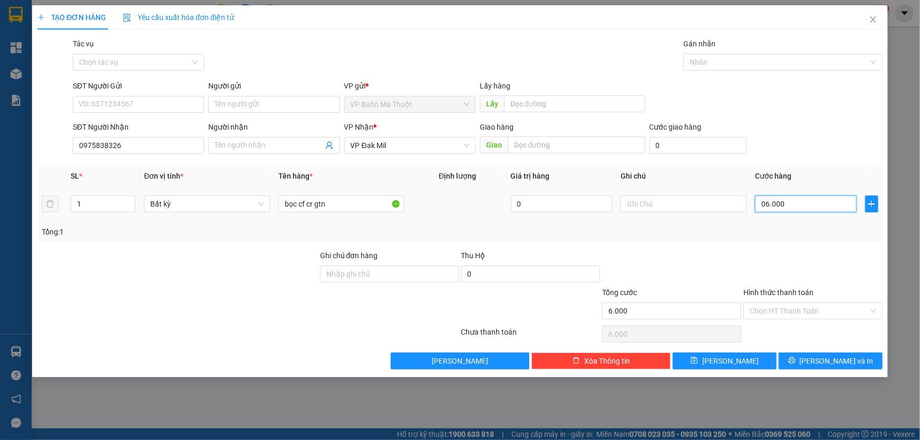
type input "60.000"
click at [752, 359] on button "[PERSON_NAME]" at bounding box center [725, 361] width 104 height 17
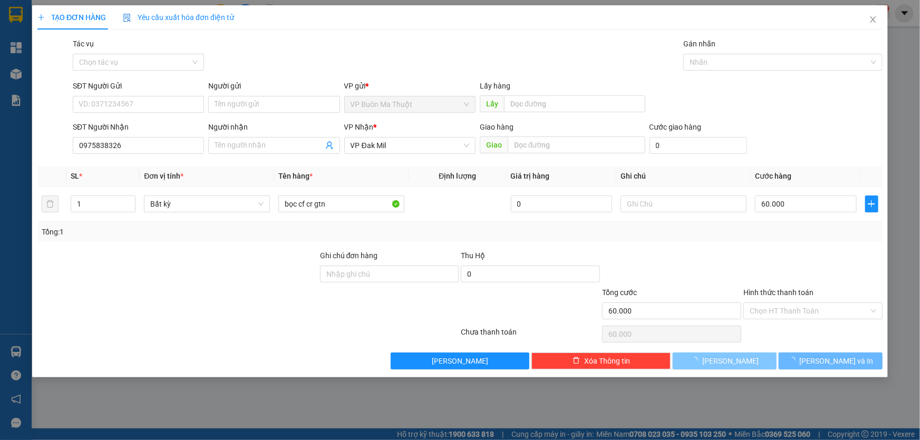
type input "0"
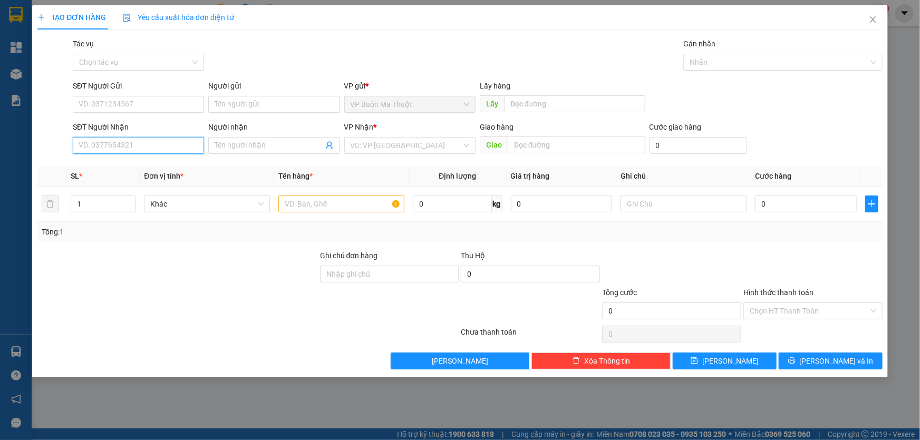
click at [159, 150] on input "SĐT Người Nhận" at bounding box center [138, 145] width 131 height 17
type input "0377683479"
click at [418, 149] on input "search" at bounding box center [406, 146] width 111 height 16
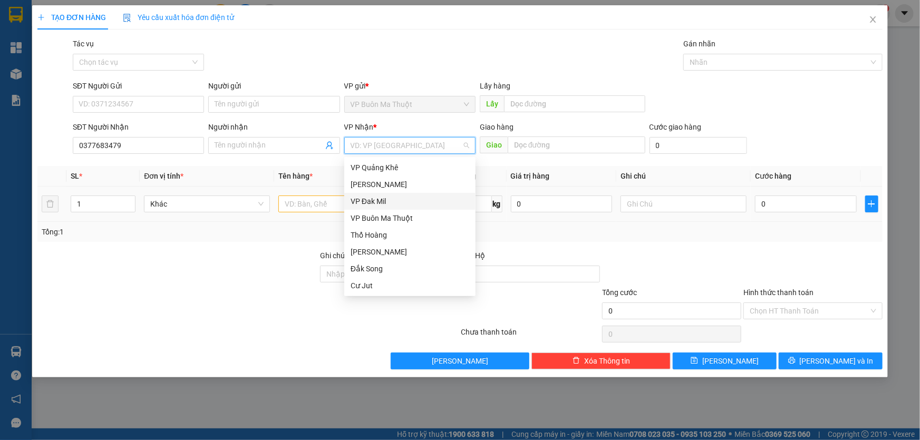
click at [387, 200] on div "VP Đak Mil" at bounding box center [410, 202] width 119 height 12
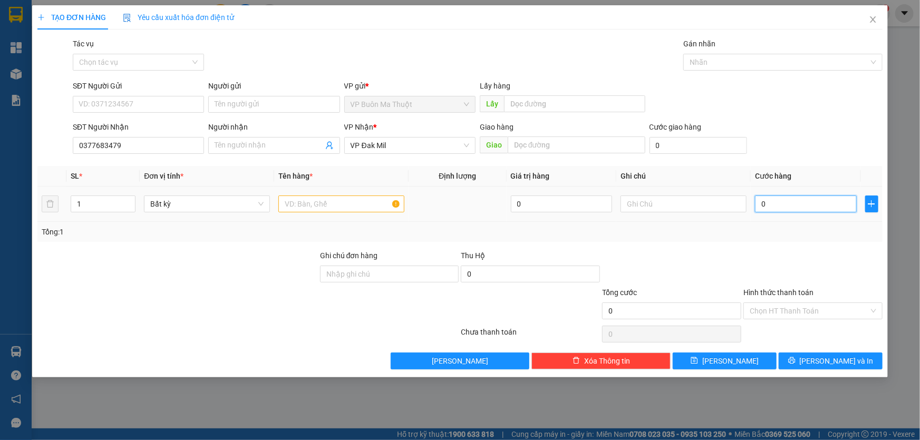
click at [792, 207] on input "0" at bounding box center [806, 204] width 102 height 17
type input "3"
type input "30"
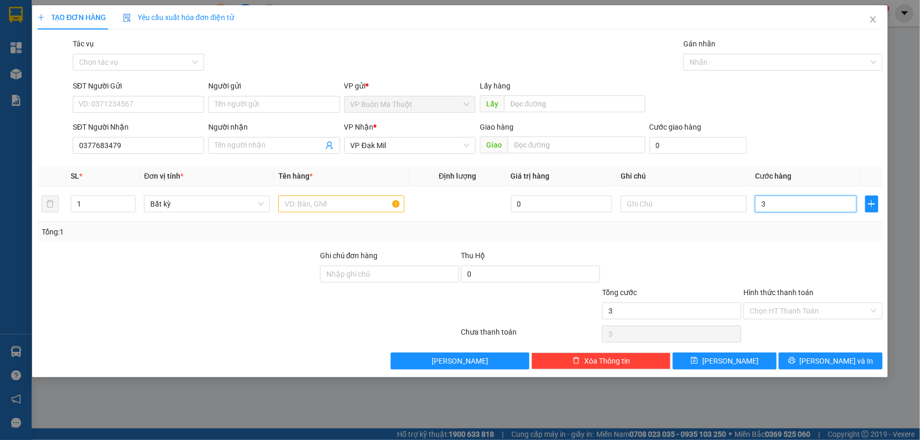
type input "30"
type input "300"
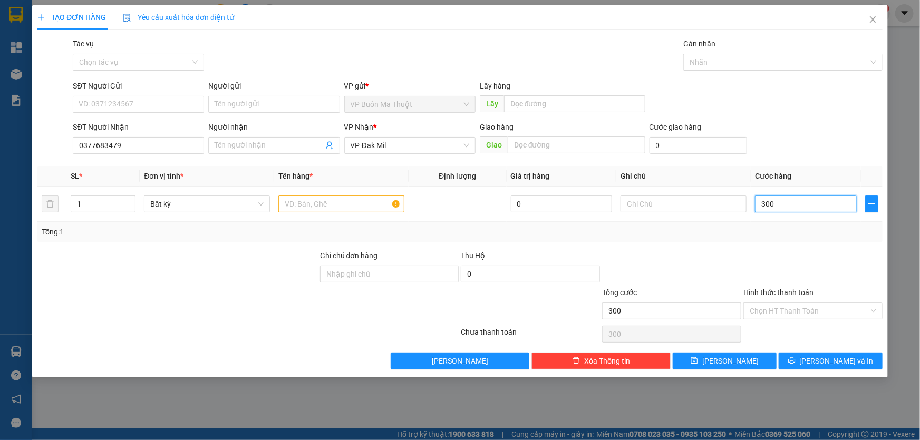
type input "3.000"
type input "30.000"
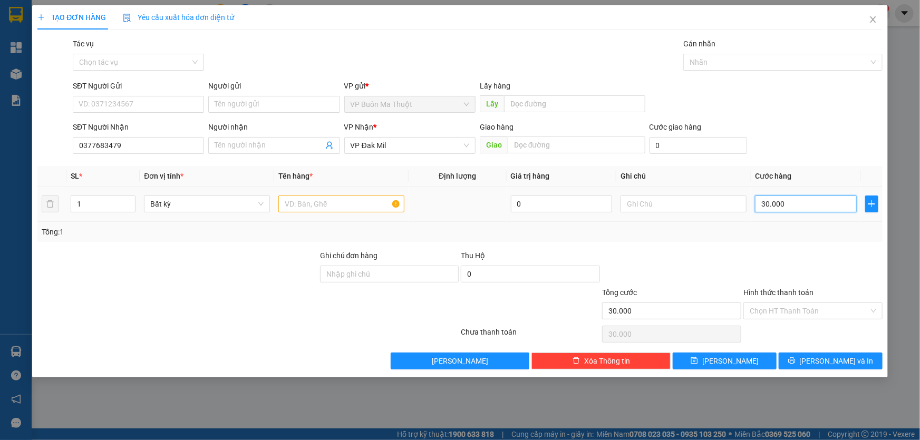
type input "30.000"
click at [303, 201] on input "text" at bounding box center [341, 204] width 126 height 17
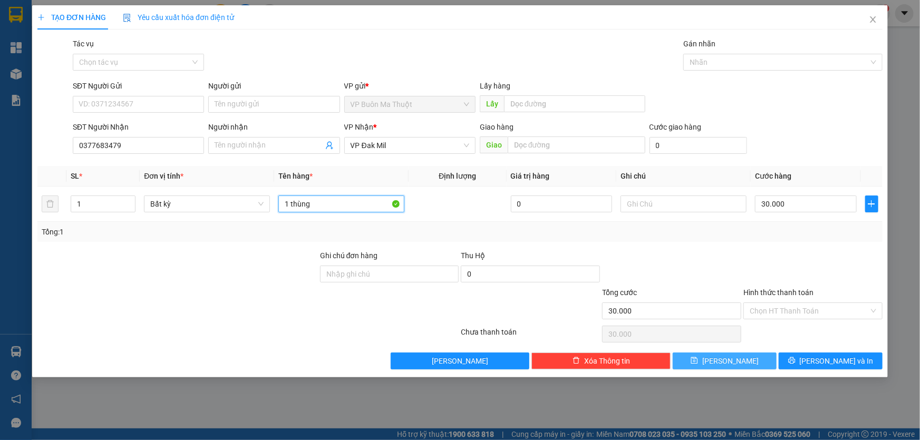
type input "1 thùng"
click at [754, 361] on button "[PERSON_NAME]" at bounding box center [725, 361] width 104 height 17
type input "0"
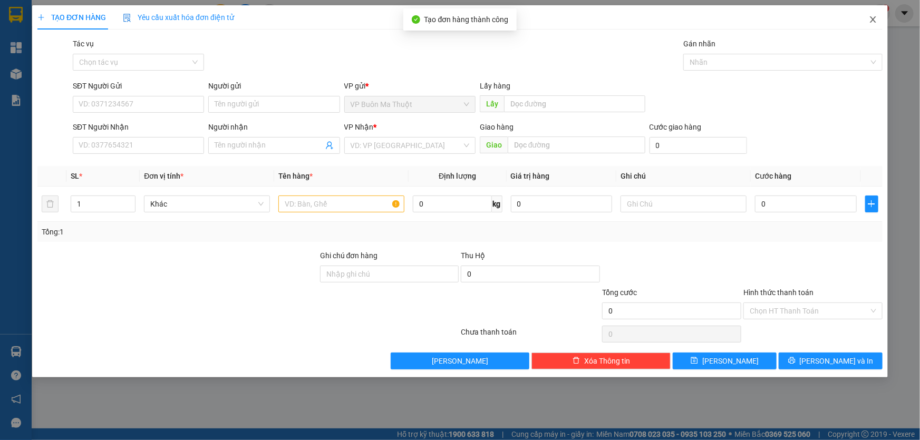
click at [878, 20] on span "Close" at bounding box center [873, 20] width 30 height 30
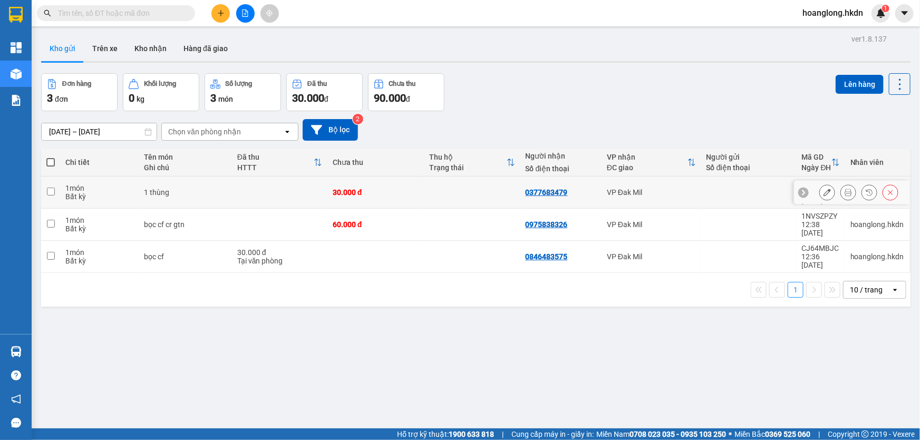
drag, startPoint x: 492, startPoint y: 185, endPoint x: 482, endPoint y: 200, distance: 18.3
click at [492, 185] on td at bounding box center [472, 193] width 96 height 32
checkbox input "true"
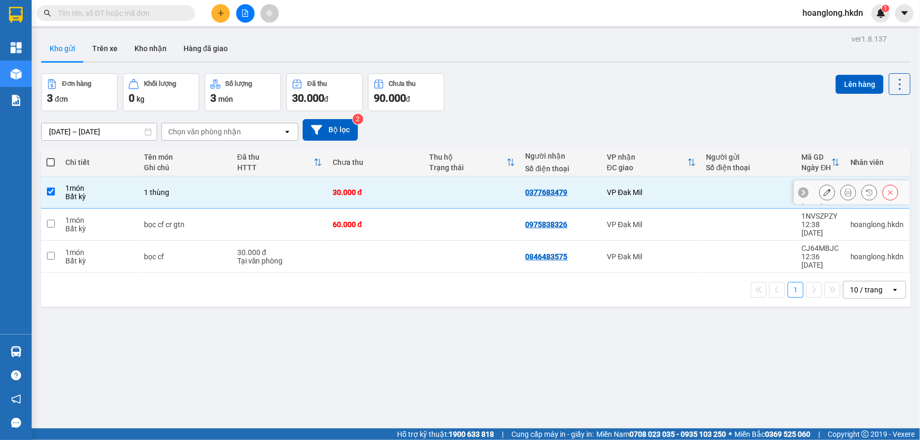
click at [478, 209] on td at bounding box center [472, 225] width 96 height 32
checkbox input "true"
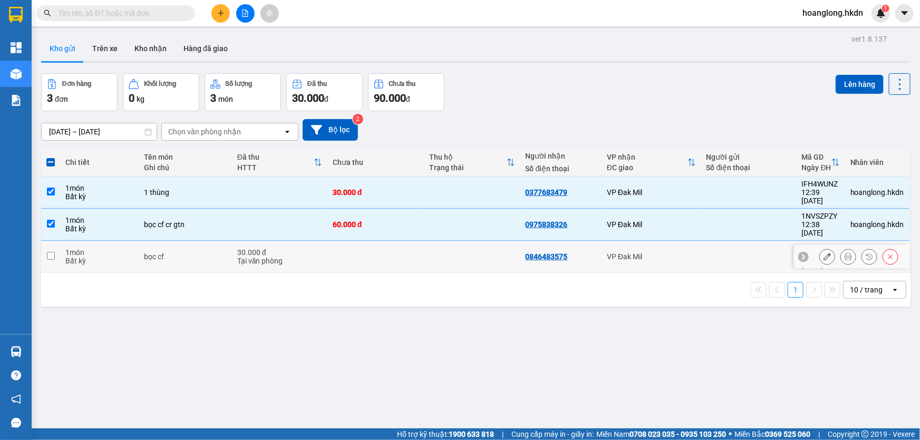
click at [470, 241] on td at bounding box center [472, 257] width 96 height 32
checkbox input "true"
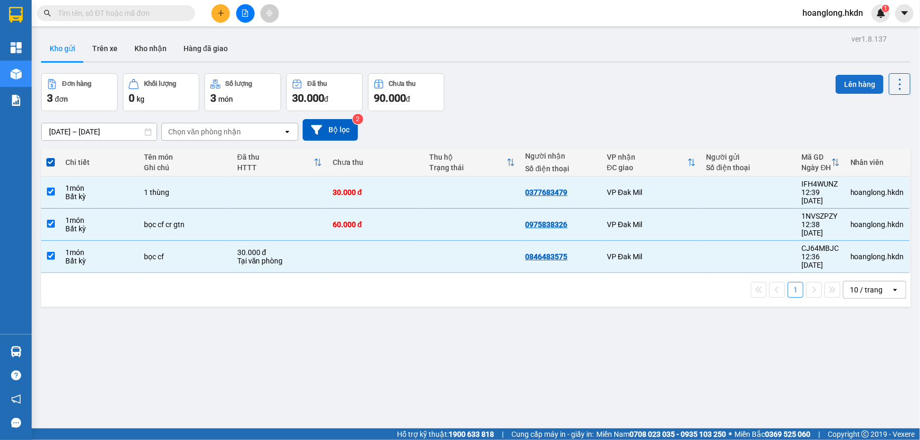
click at [846, 81] on button "Lên hàng" at bounding box center [860, 84] width 48 height 19
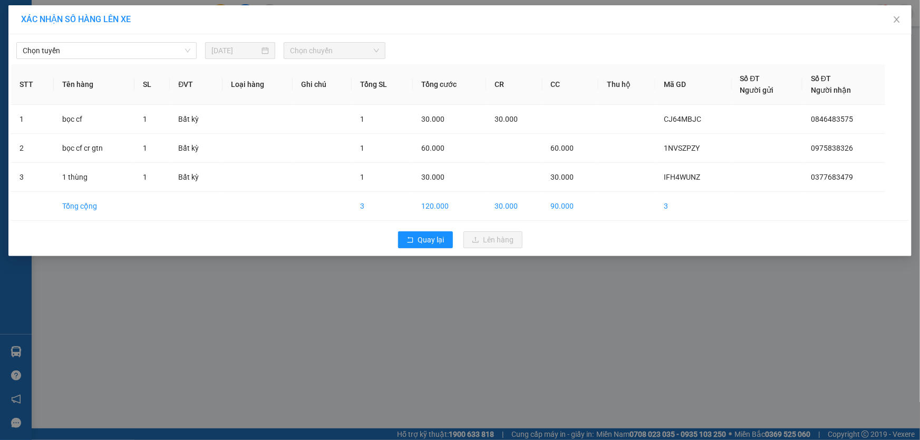
click at [148, 59] on div "[PERSON_NAME] [DATE] [PERSON_NAME] STT Tên hàng SL ĐVT [PERSON_NAME] hàng Ghi […" at bounding box center [459, 145] width 903 height 222
click at [151, 57] on span "Chọn tuyến" at bounding box center [107, 51] width 168 height 16
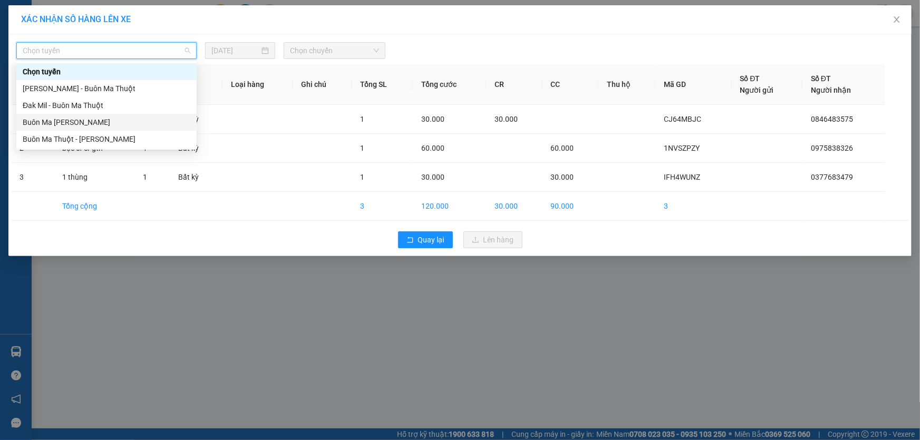
click at [125, 122] on div "Buôn Ma [PERSON_NAME]" at bounding box center [107, 123] width 168 height 12
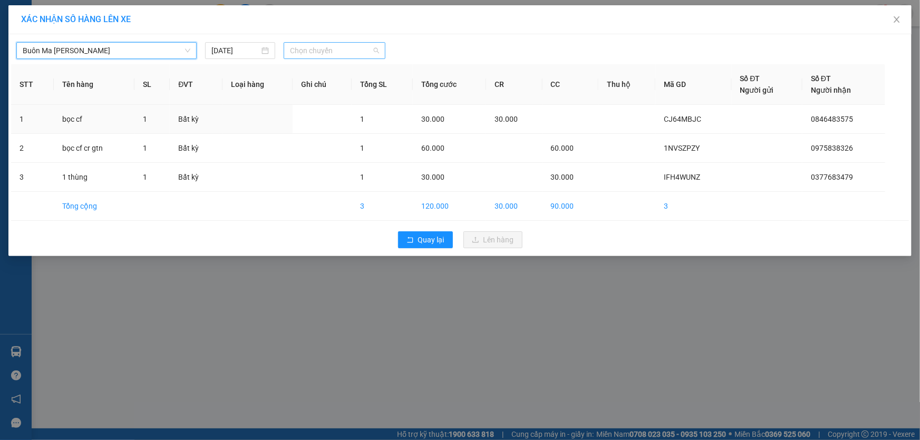
click at [353, 53] on span "Chọn chuyến" at bounding box center [334, 51] width 89 height 16
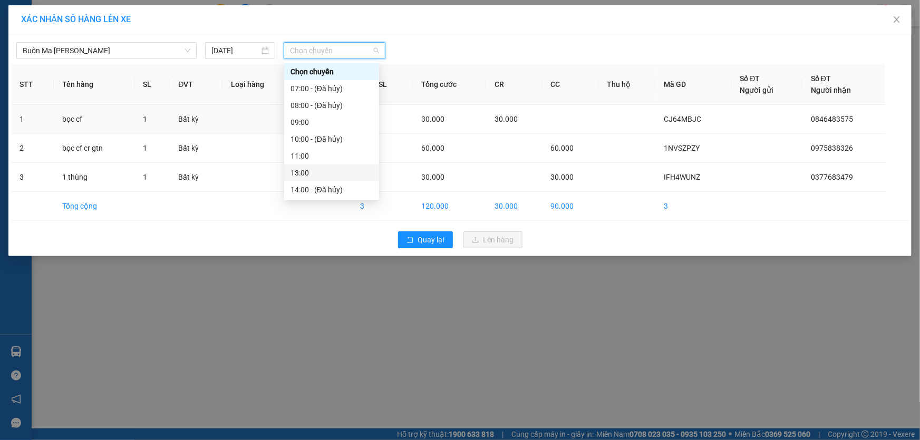
scroll to position [67, 0]
click at [322, 105] on div "13:00" at bounding box center [331, 106] width 82 height 12
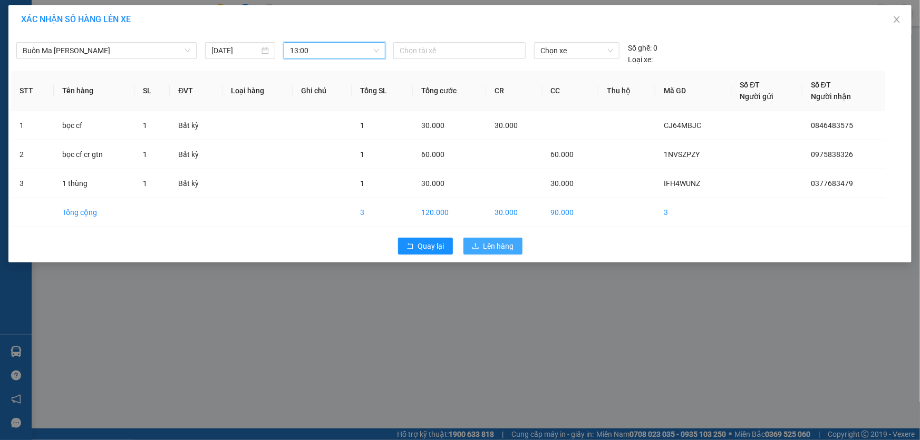
click at [497, 243] on span "Lên hàng" at bounding box center [498, 246] width 31 height 12
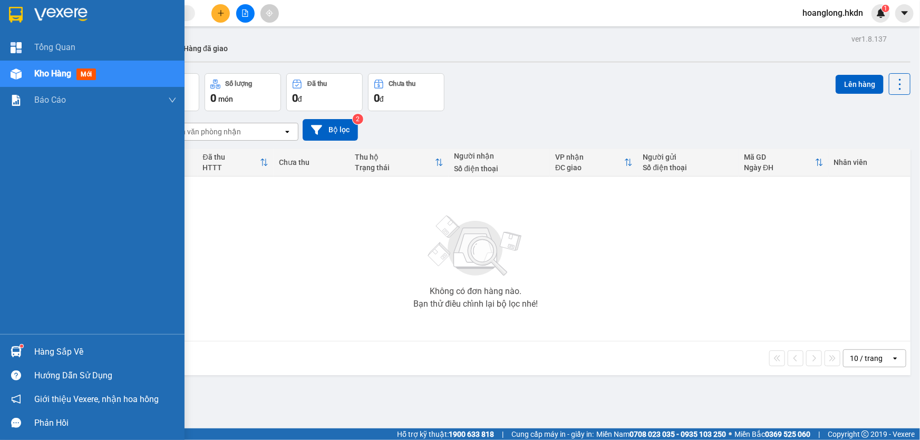
click at [17, 7] on img at bounding box center [16, 15] width 14 height 16
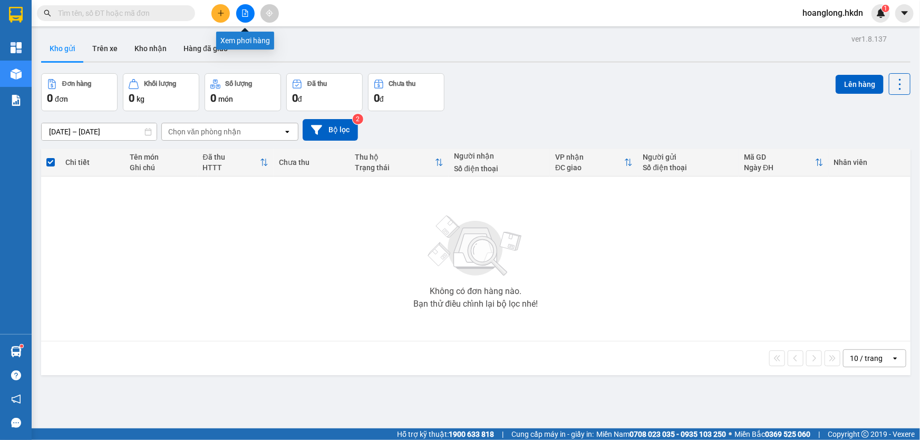
click at [248, 15] on icon "file-add" at bounding box center [244, 12] width 7 height 7
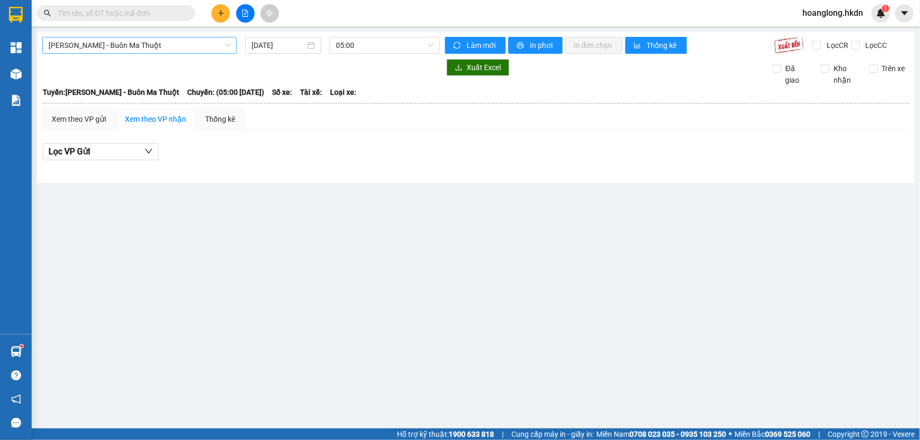
click at [152, 49] on span "[PERSON_NAME] - Buôn Ma Thuột" at bounding box center [140, 45] width 182 height 16
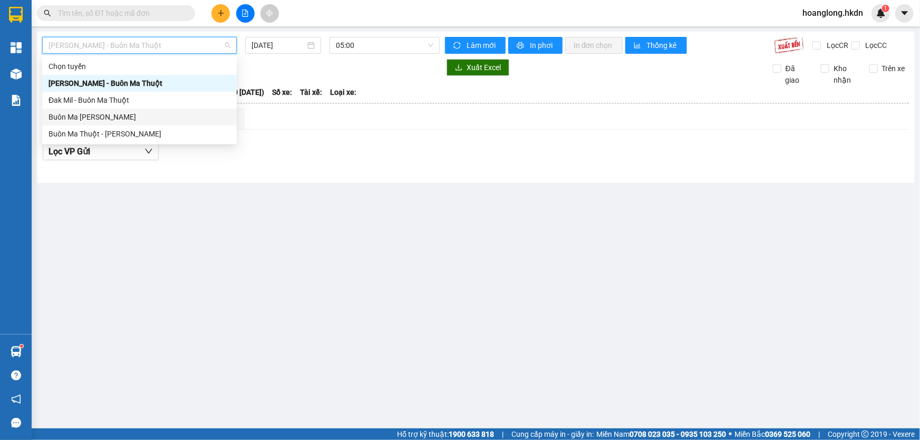
click at [142, 115] on div "Buôn Ma [PERSON_NAME]" at bounding box center [140, 117] width 182 height 12
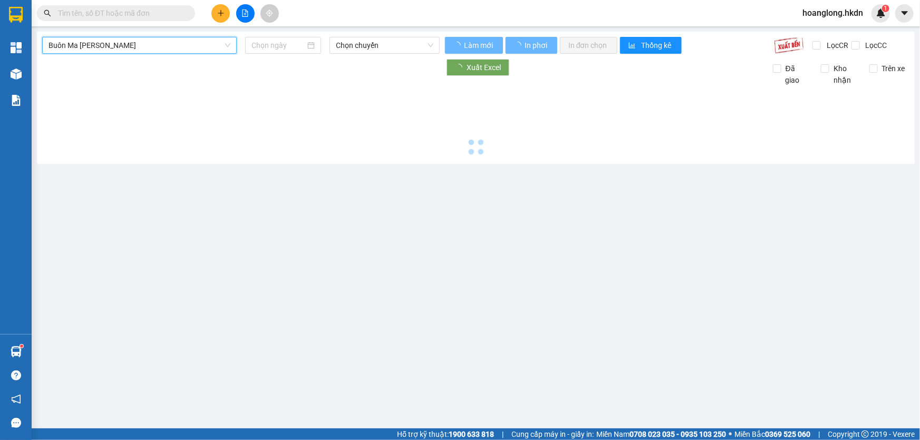
type input "[DATE]"
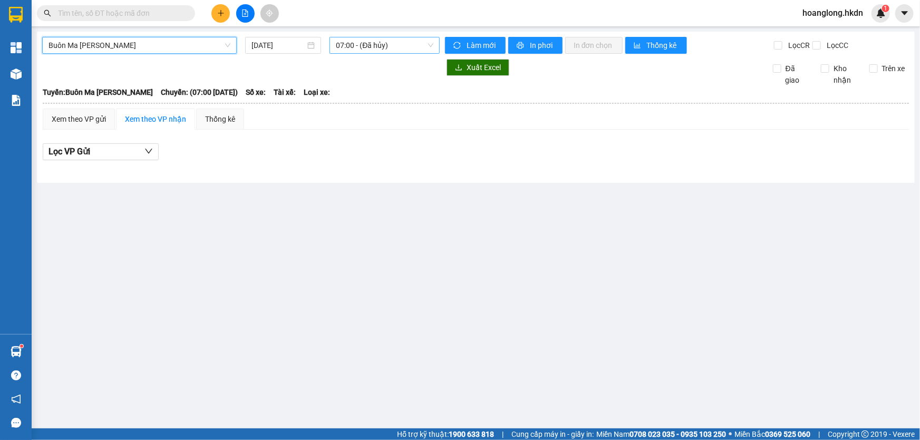
click at [381, 42] on span "07:00 - (Đã hủy)" at bounding box center [385, 45] width 98 height 16
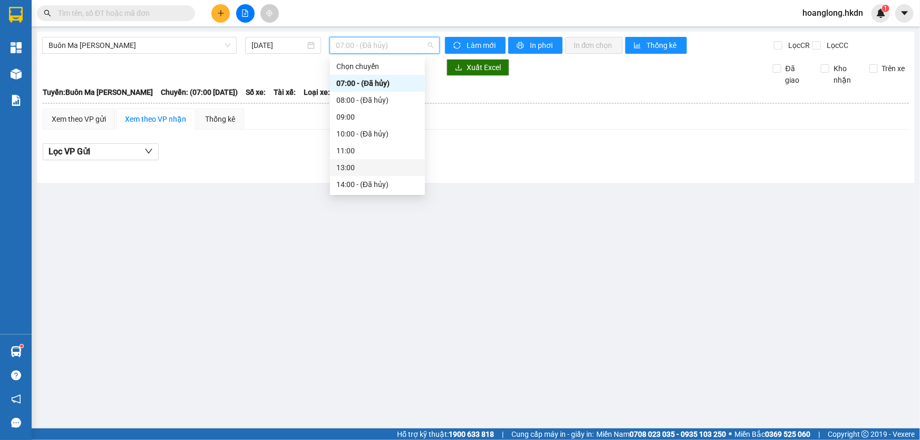
click at [355, 167] on div "13:00" at bounding box center [377, 168] width 82 height 12
